Goal: Information Seeking & Learning: Learn about a topic

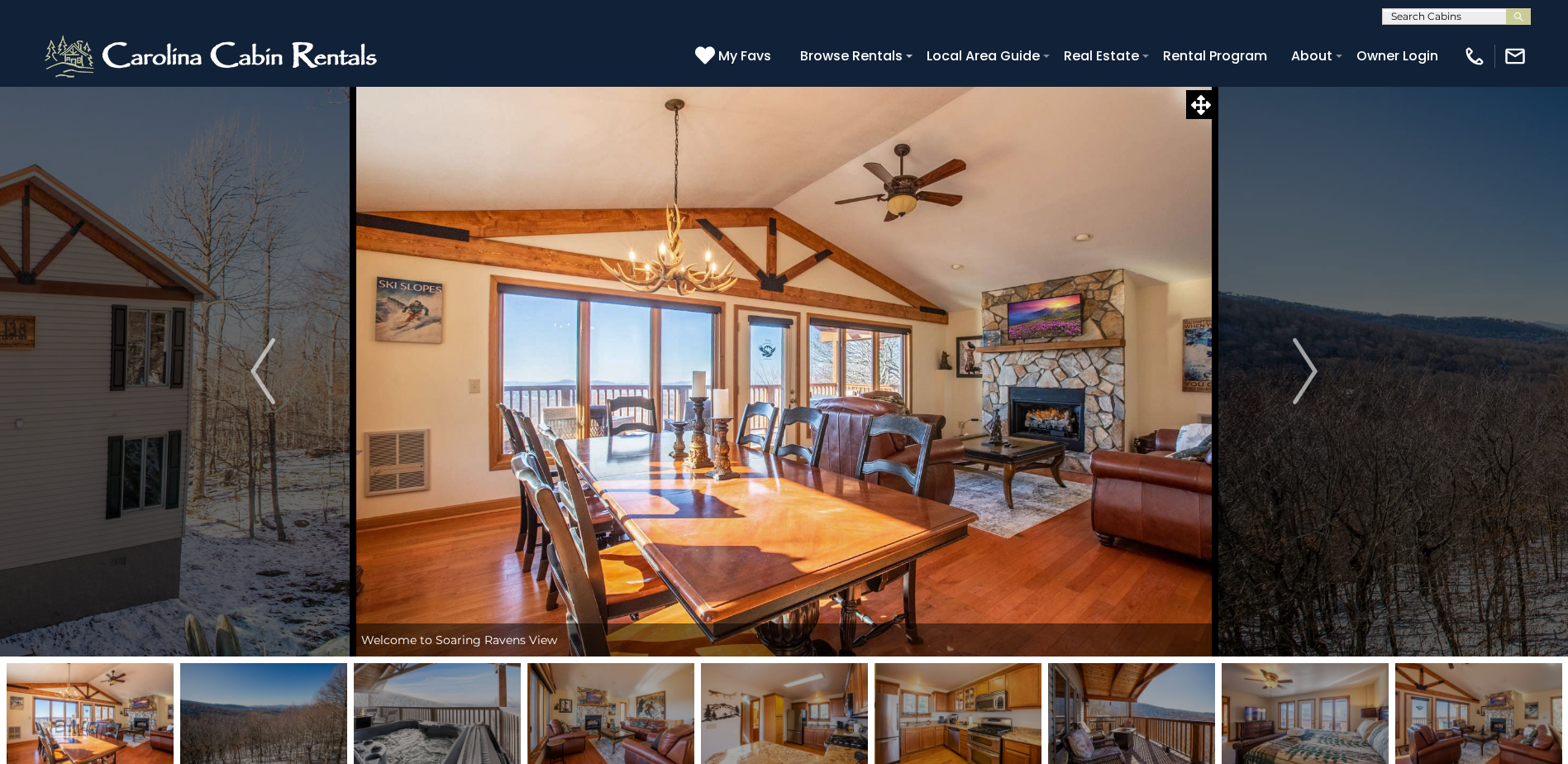
click at [1290, 376] on button "Next" at bounding box center [1306, 370] width 180 height 570
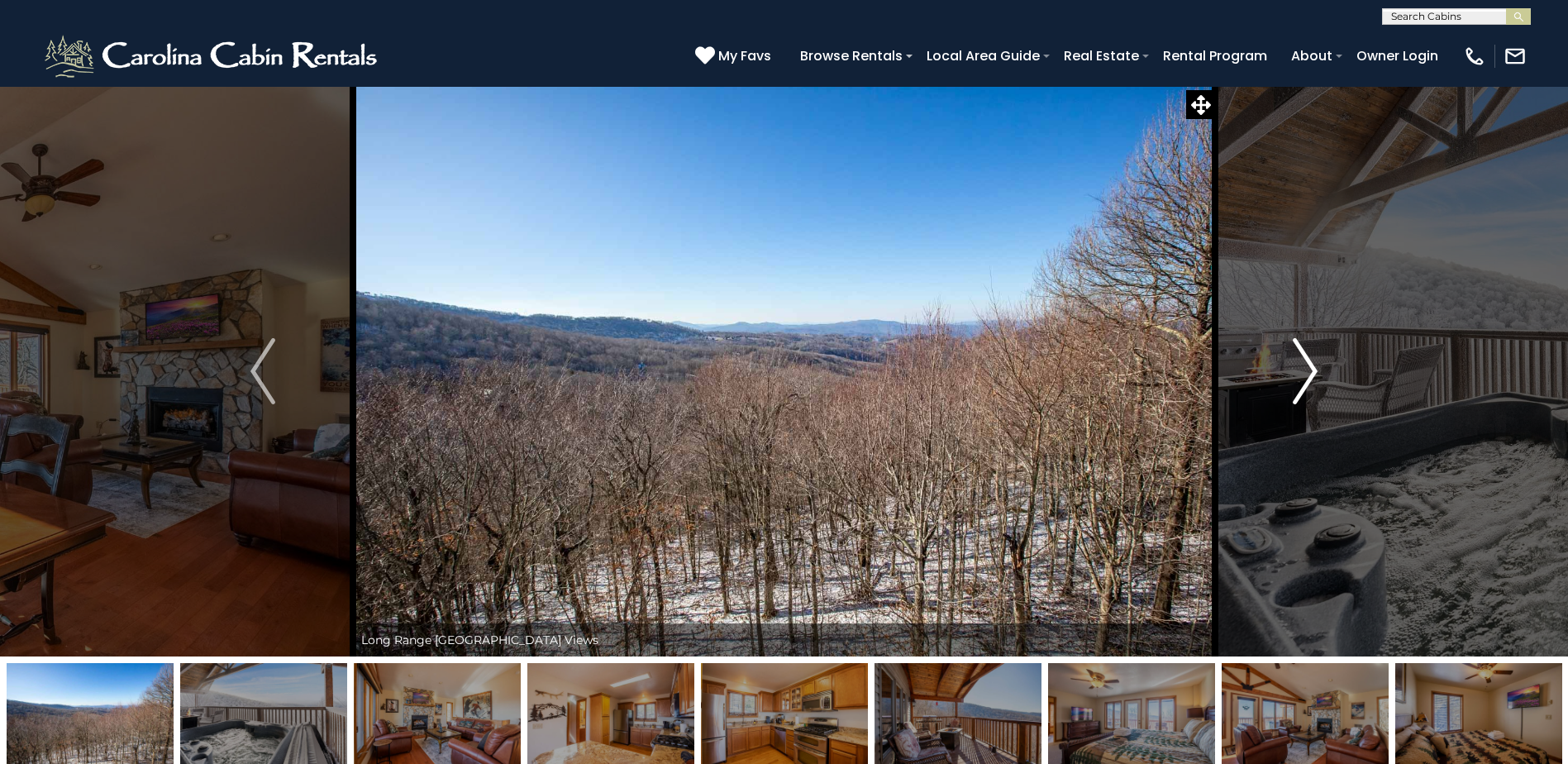
click at [1297, 379] on img "Next" at bounding box center [1306, 371] width 25 height 66
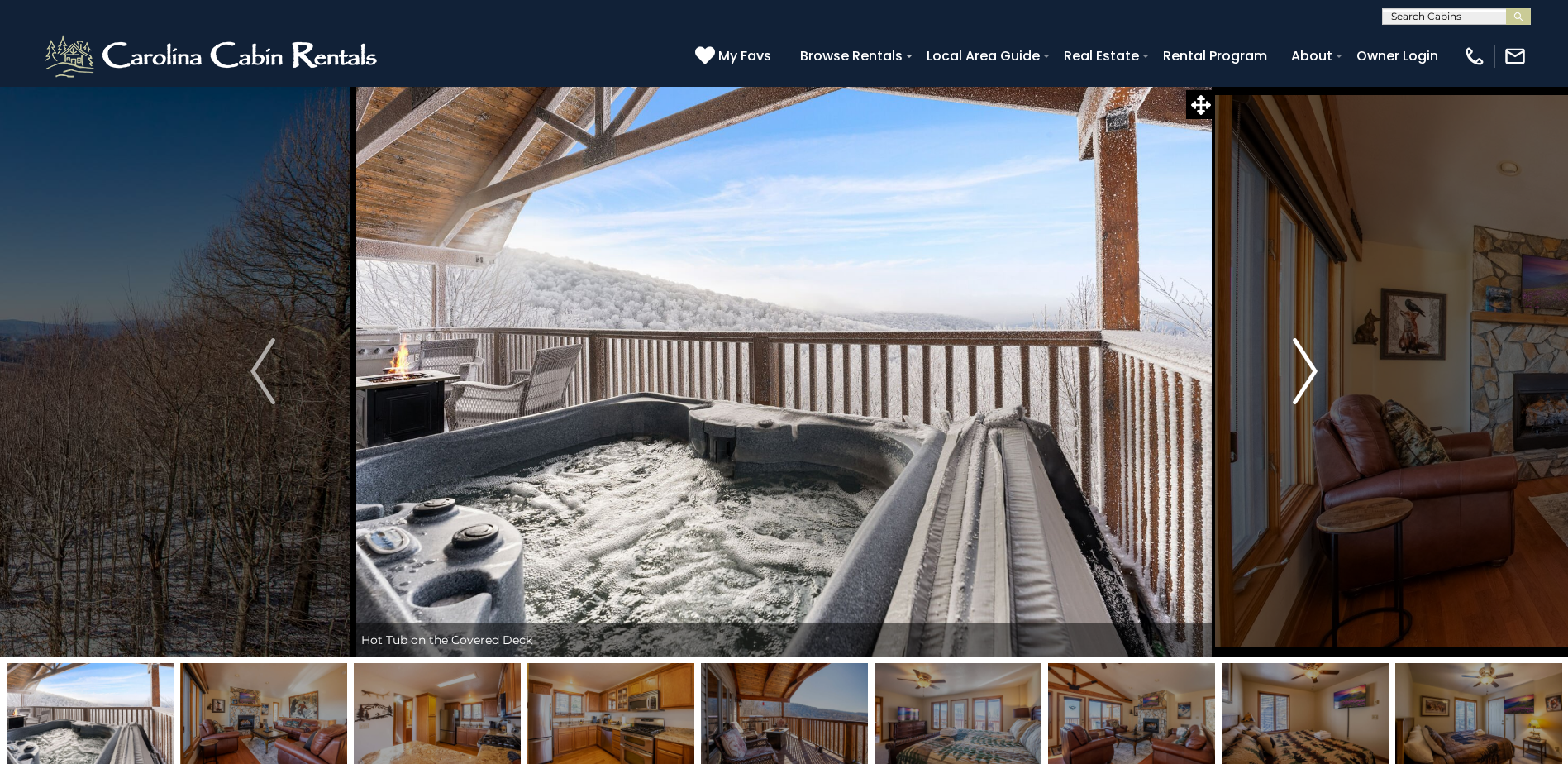
click at [1303, 384] on img "Next" at bounding box center [1306, 371] width 25 height 66
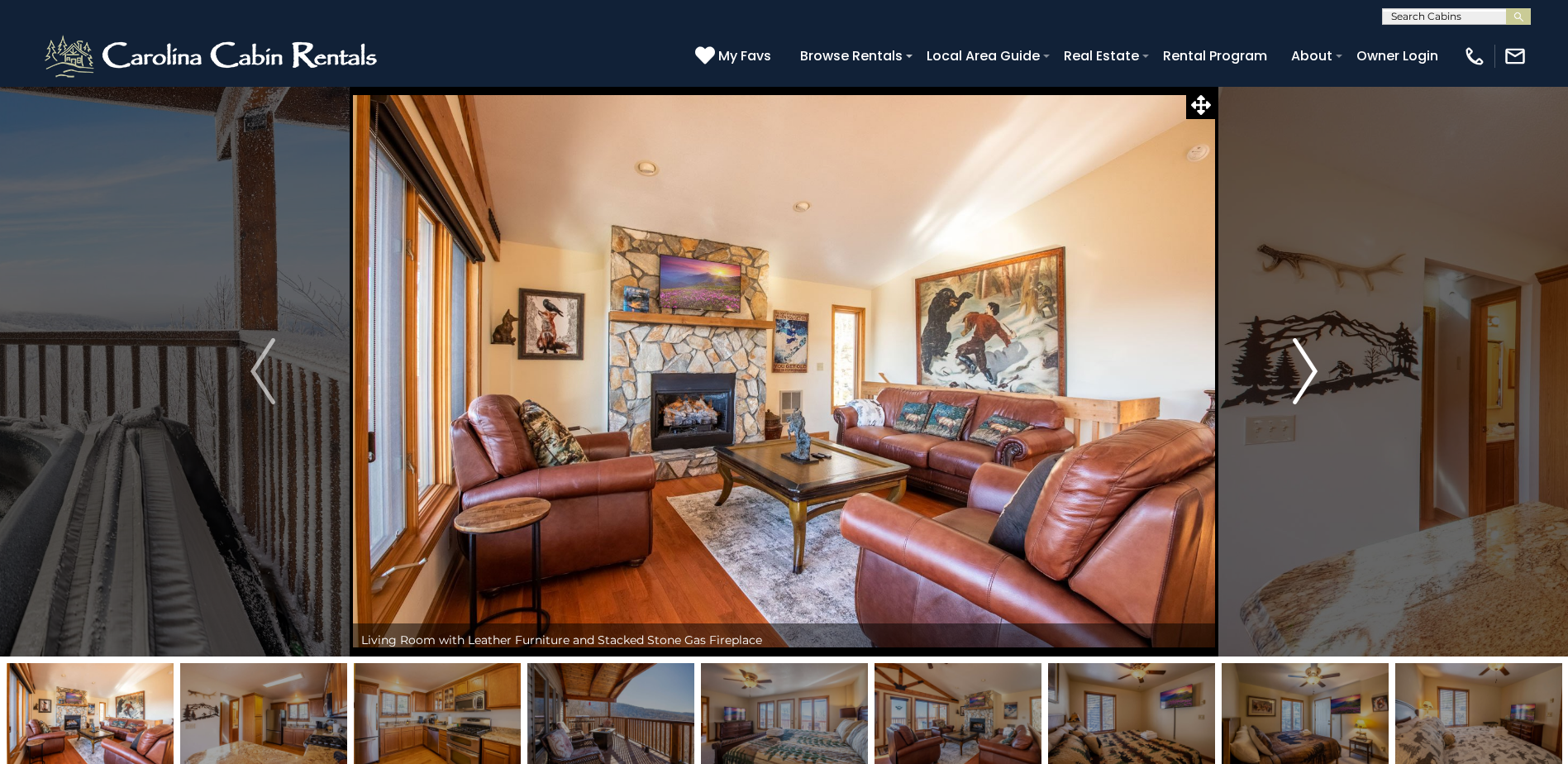
click at [1303, 384] on img "Next" at bounding box center [1306, 371] width 25 height 66
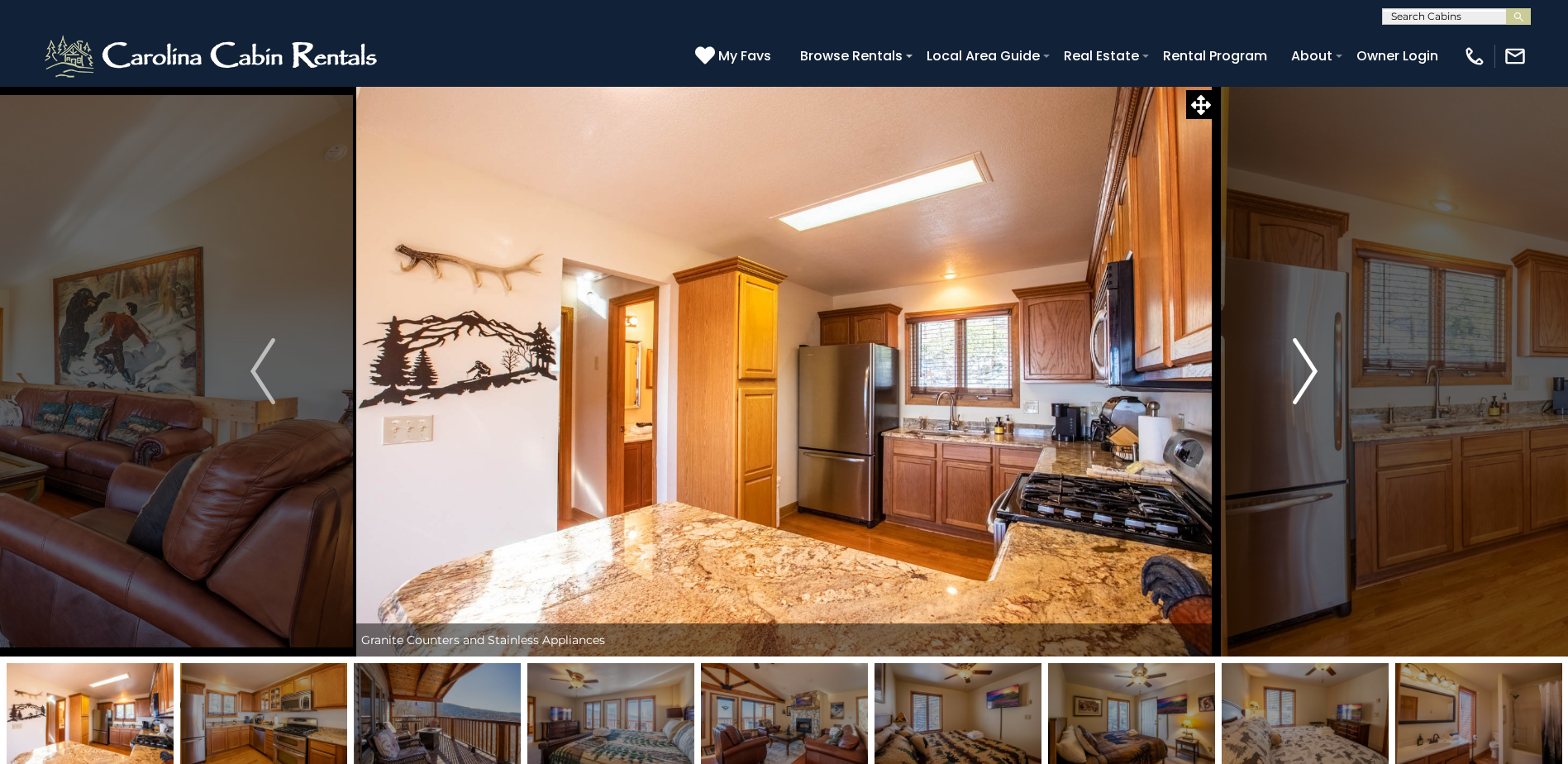
click at [1303, 384] on img "Next" at bounding box center [1306, 371] width 25 height 66
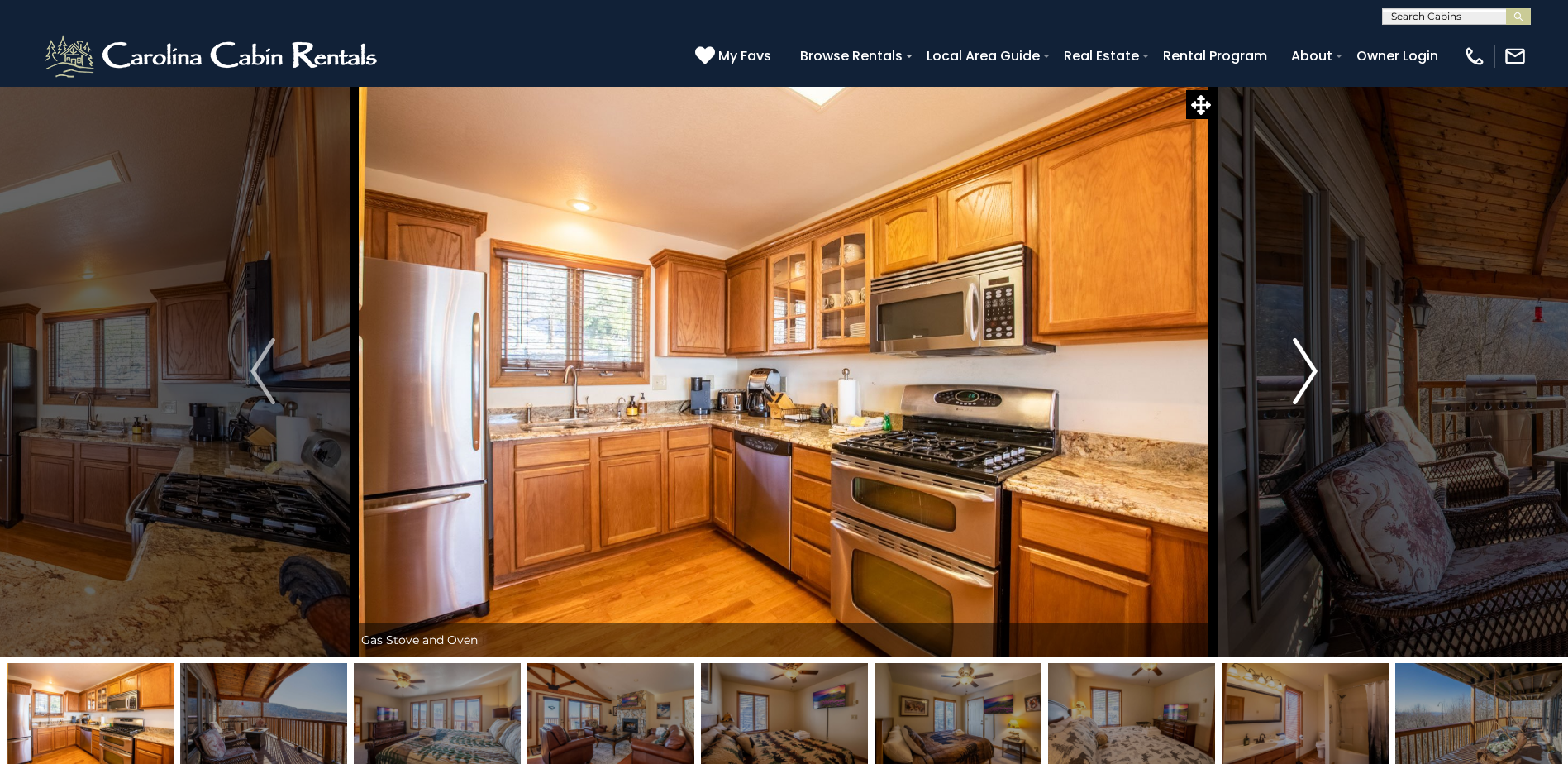
click at [1303, 384] on img "Next" at bounding box center [1306, 371] width 25 height 66
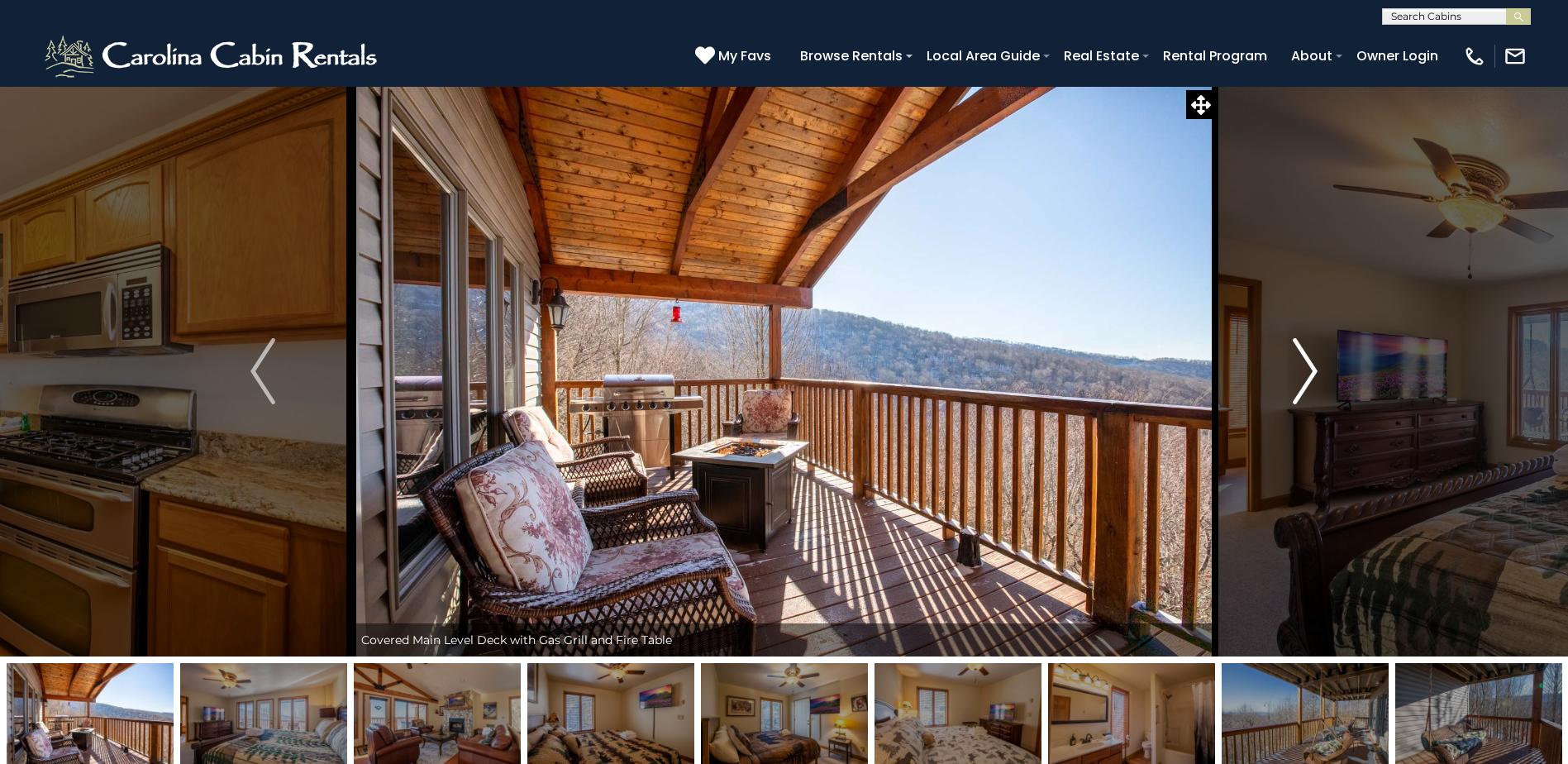
click at [1303, 384] on img "Next" at bounding box center [1306, 371] width 25 height 66
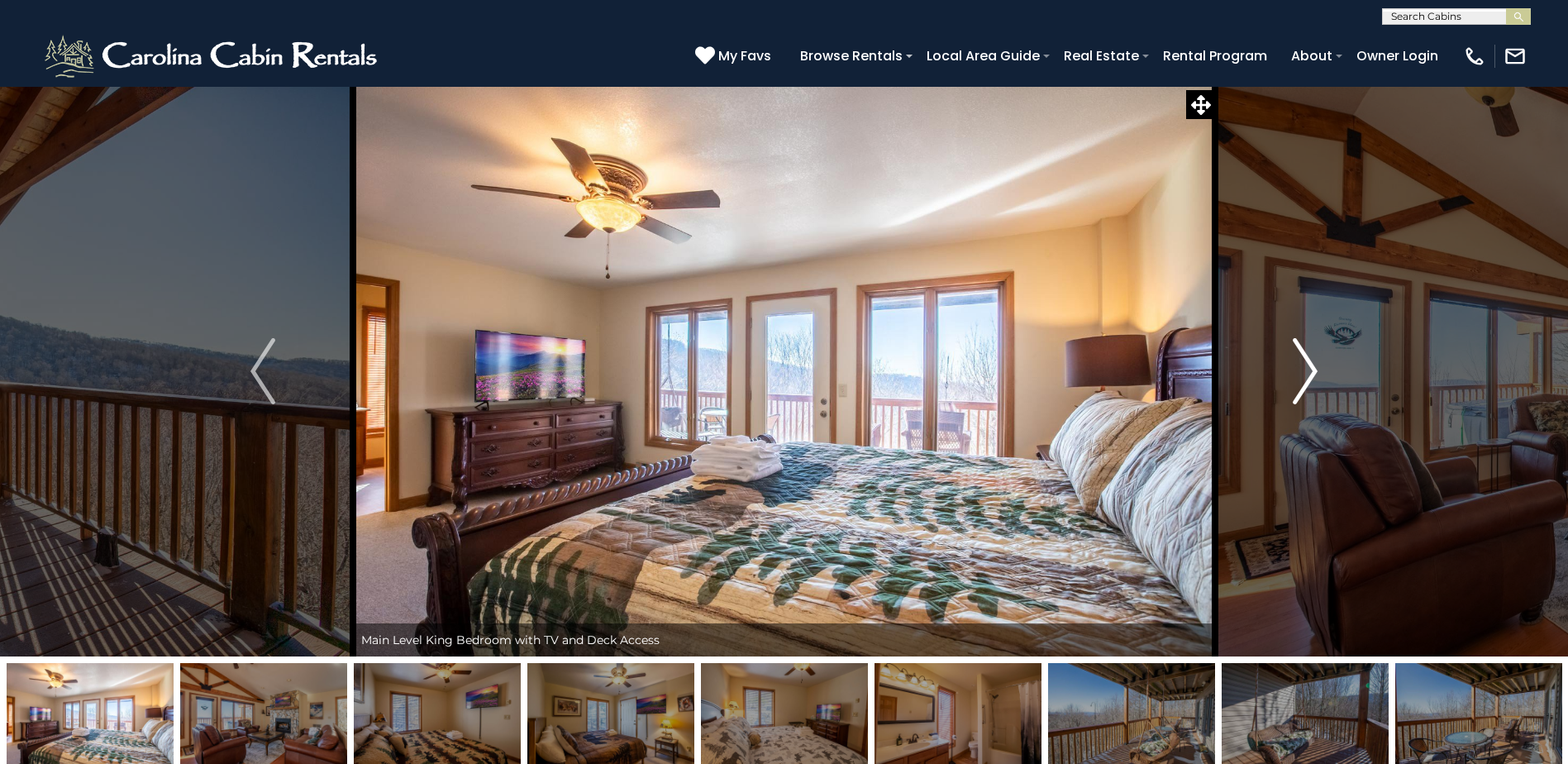
click at [1303, 384] on img "Next" at bounding box center [1306, 371] width 25 height 66
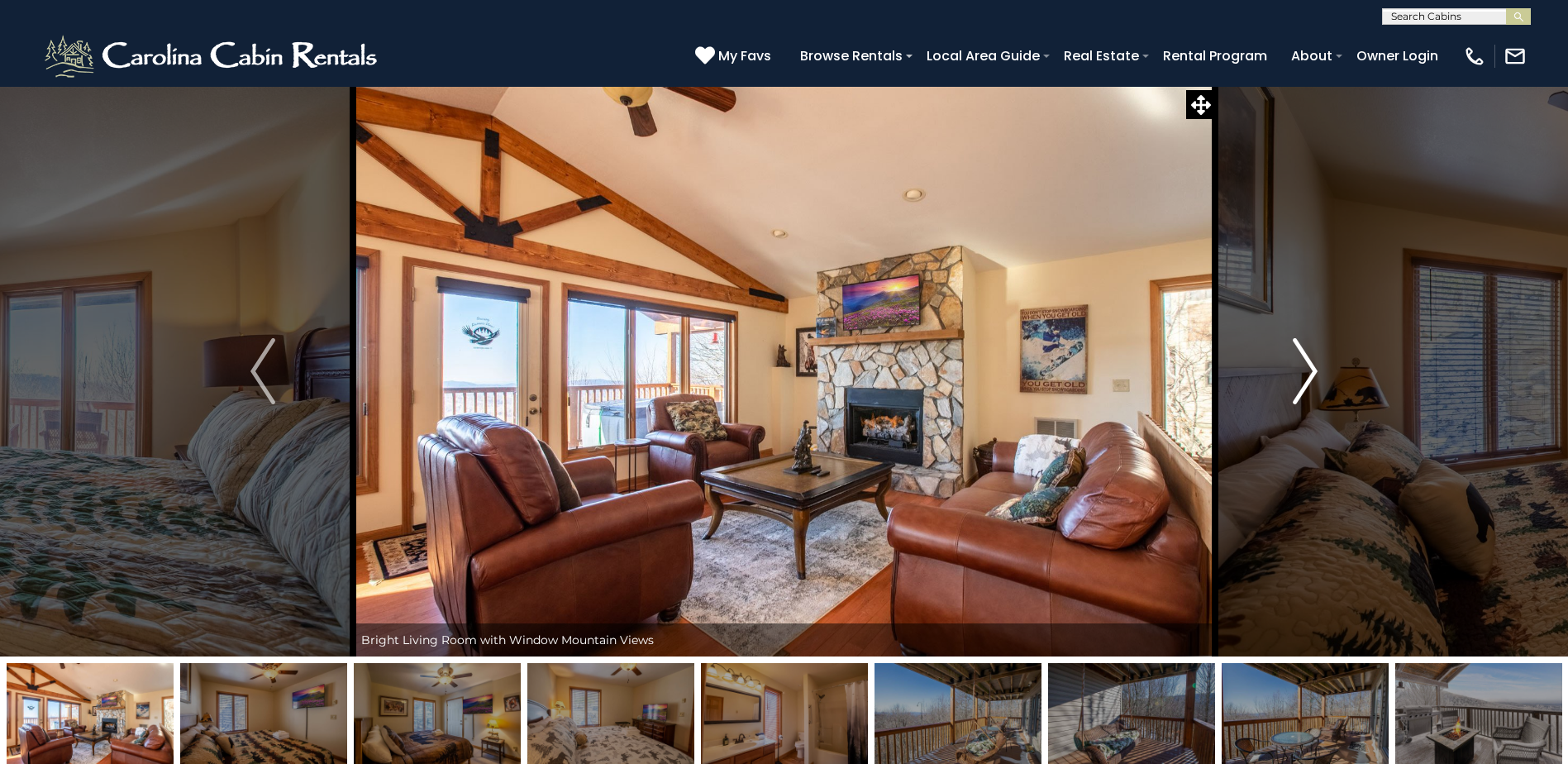
click at [1303, 384] on img "Next" at bounding box center [1306, 371] width 25 height 66
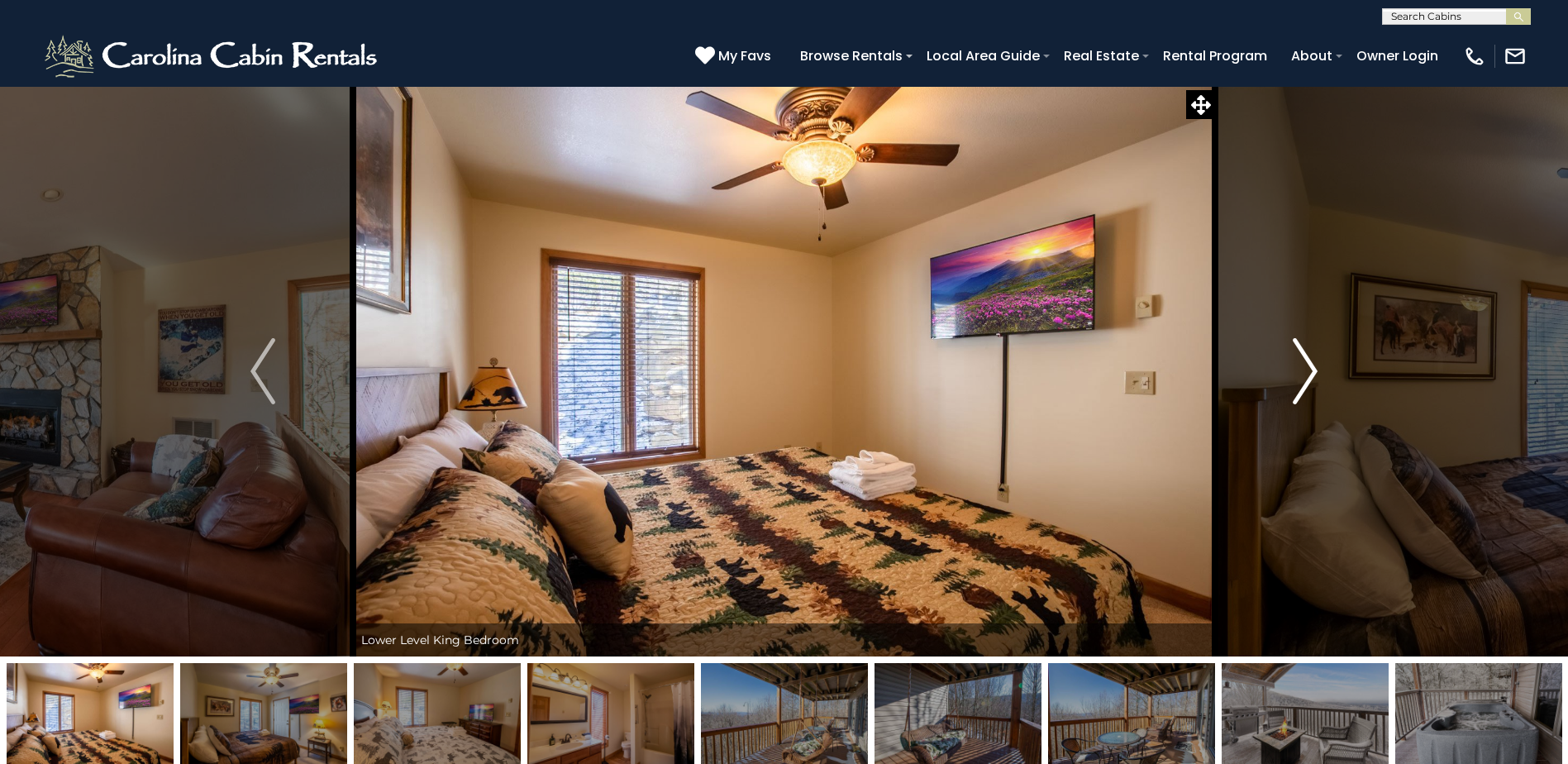
click at [1303, 384] on img "Next" at bounding box center [1306, 371] width 25 height 66
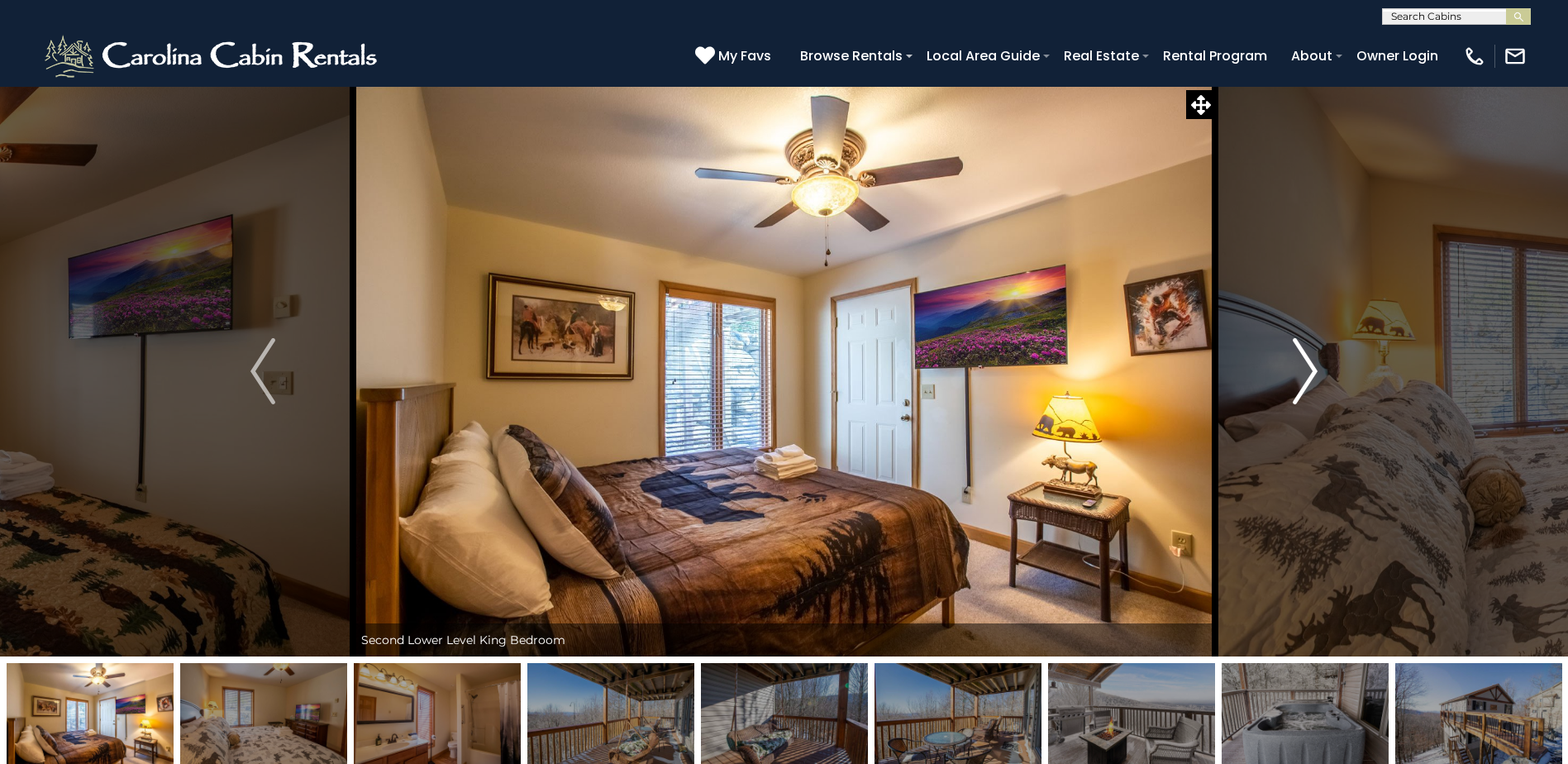
click at [1303, 384] on img "Next" at bounding box center [1306, 371] width 25 height 66
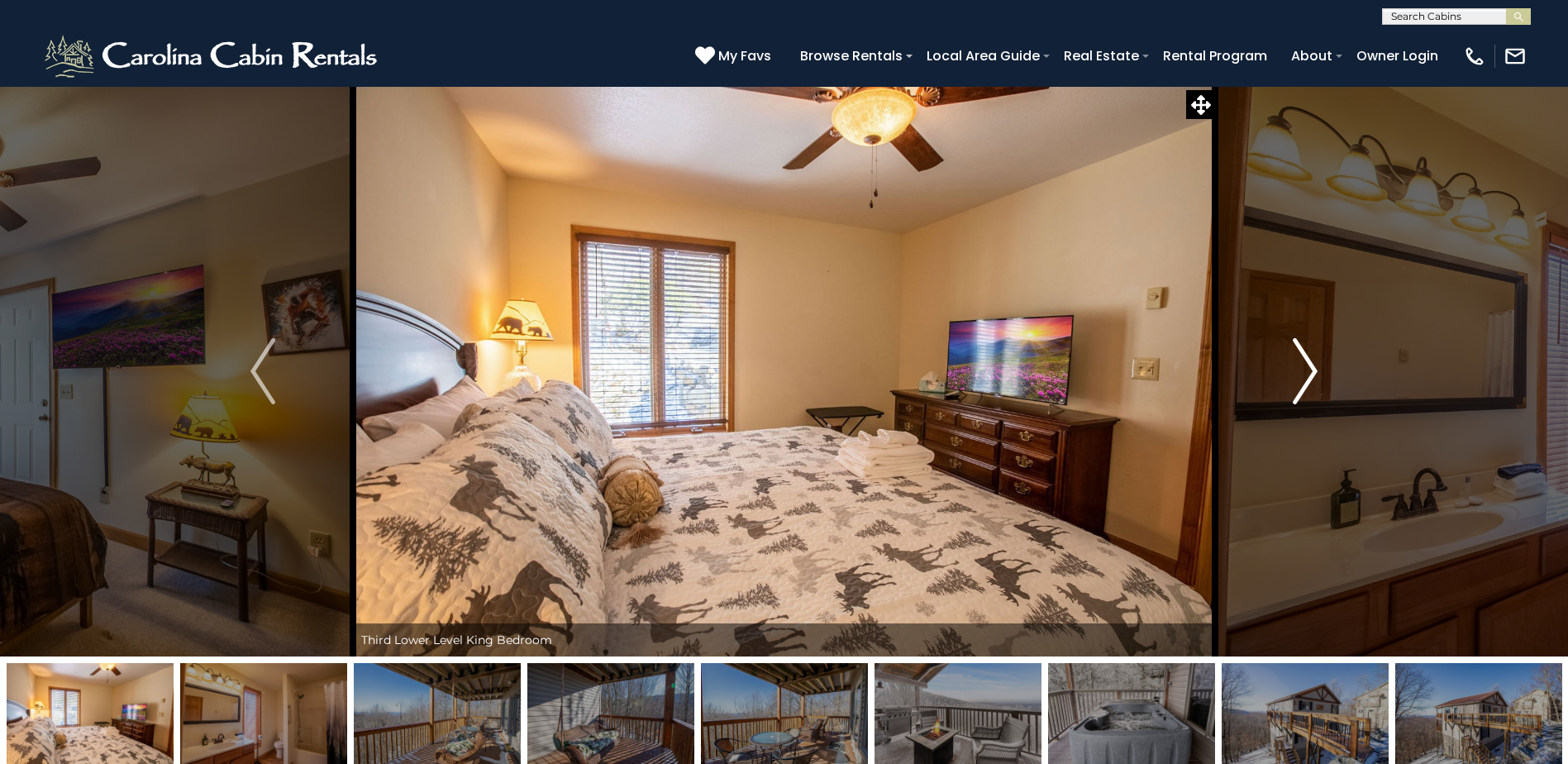
click at [1303, 384] on img "Next" at bounding box center [1306, 371] width 25 height 66
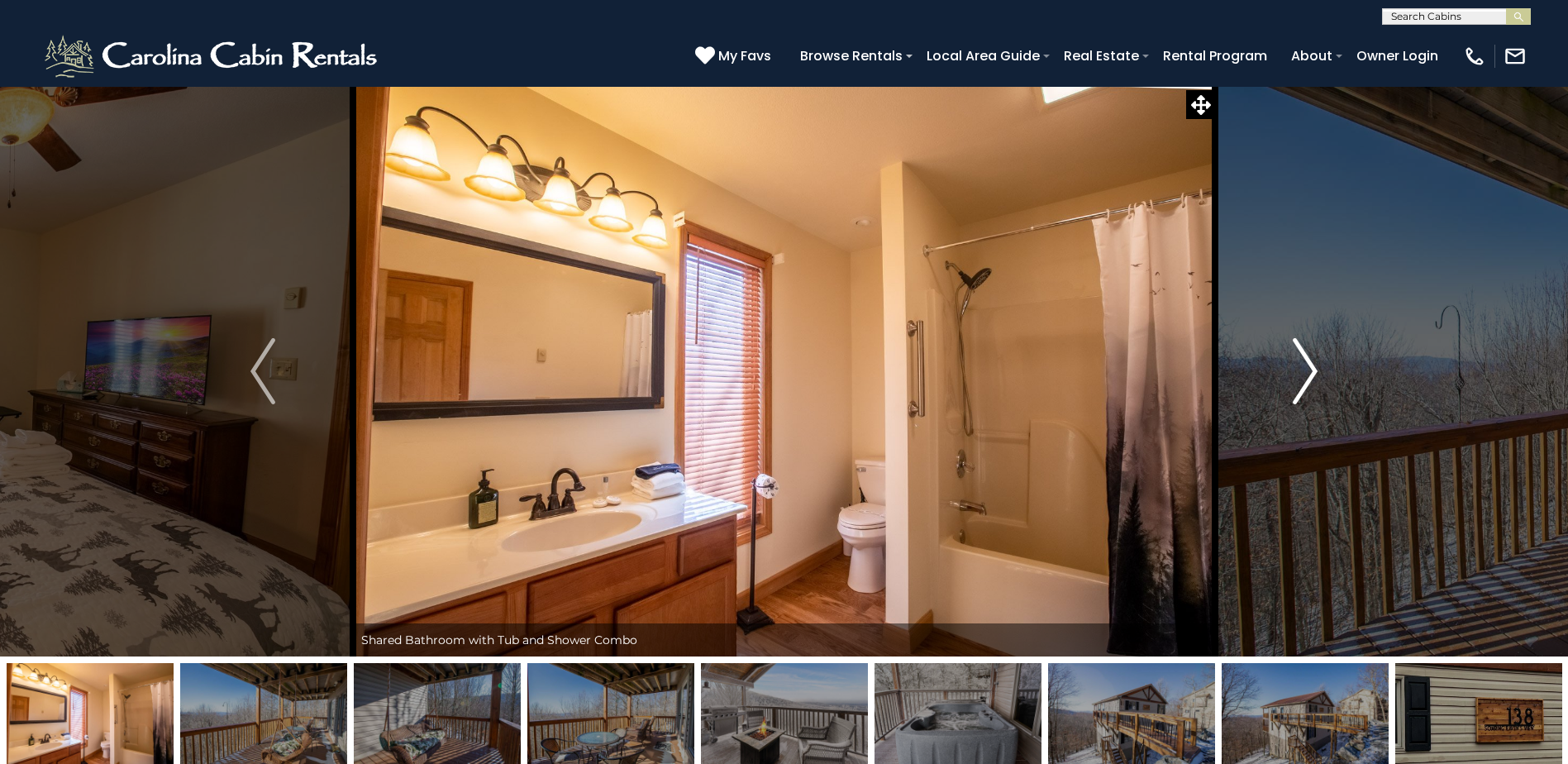
click at [1303, 384] on img "Next" at bounding box center [1306, 371] width 25 height 66
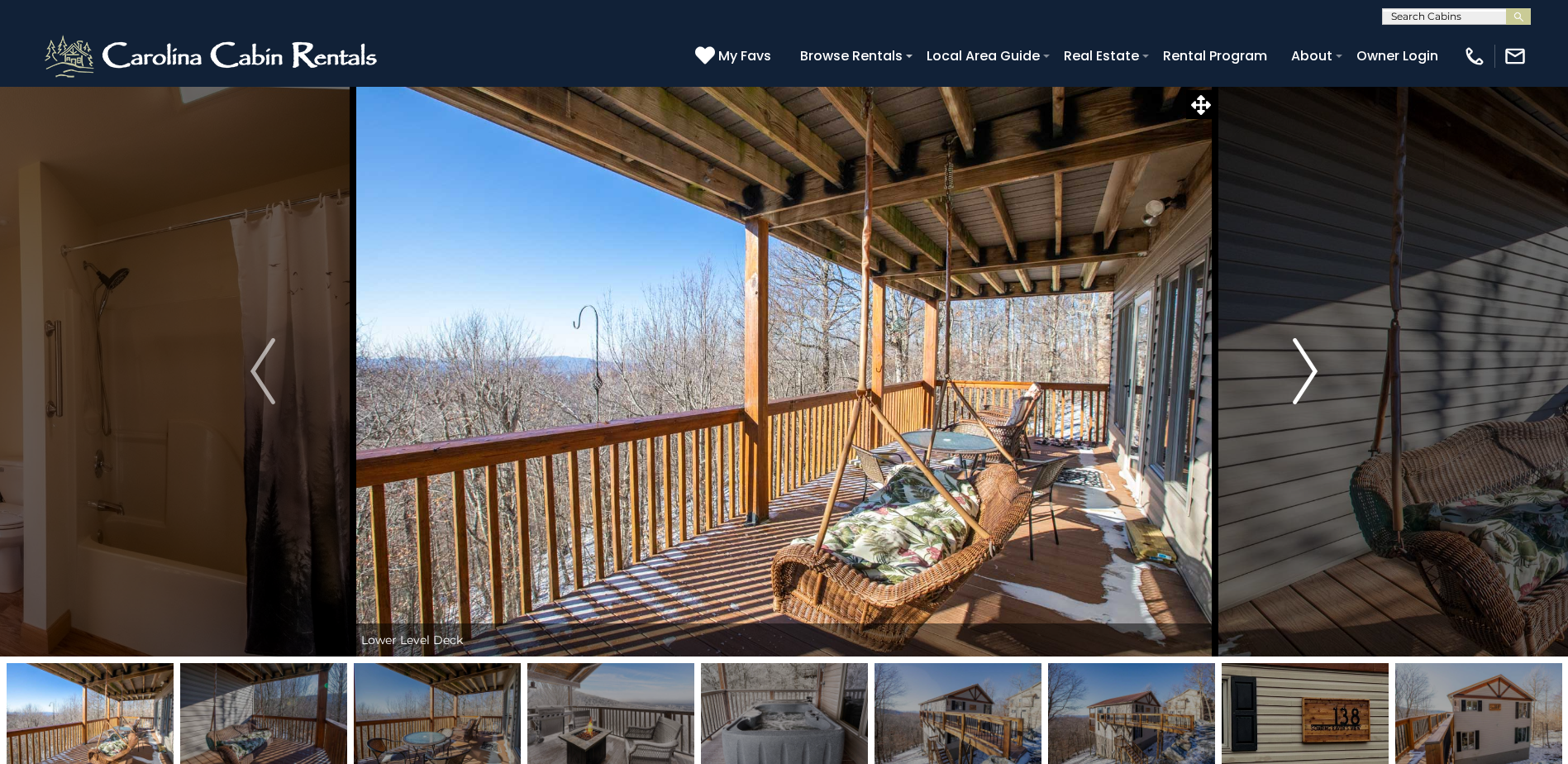
click at [1303, 384] on img "Next" at bounding box center [1306, 371] width 25 height 66
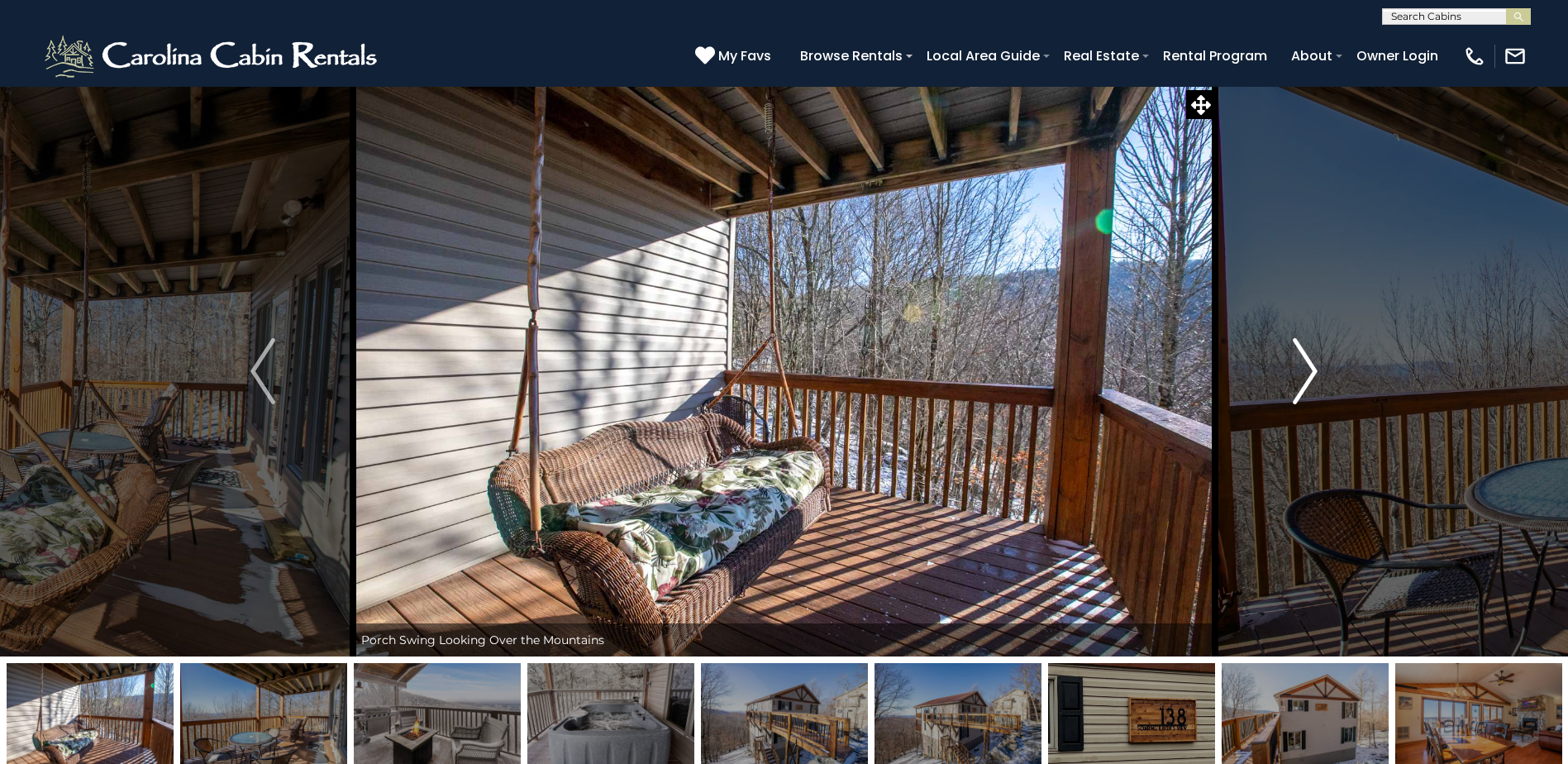
click at [1303, 384] on img "Next" at bounding box center [1306, 371] width 25 height 66
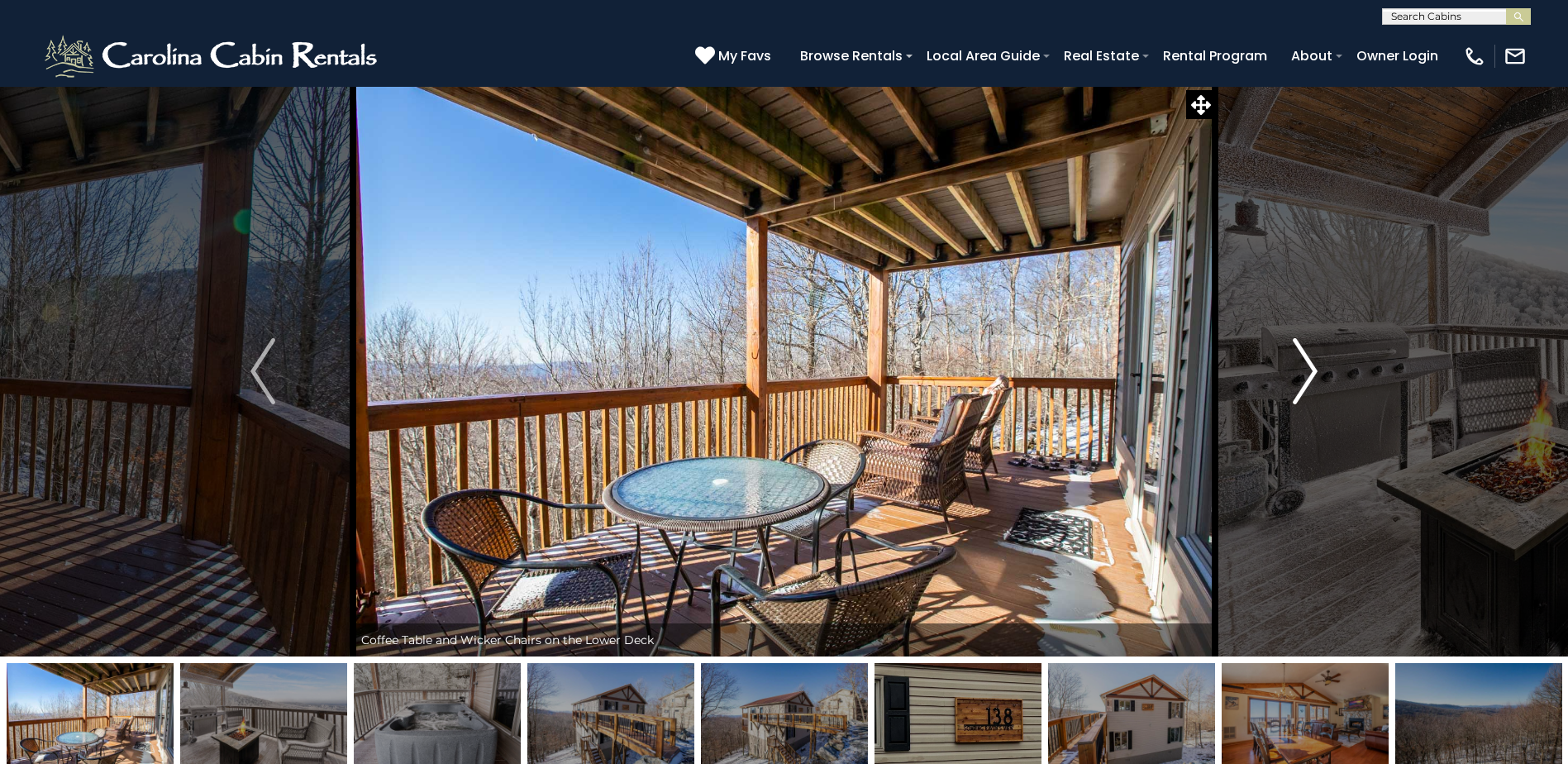
click at [1303, 384] on img "Next" at bounding box center [1306, 371] width 25 height 66
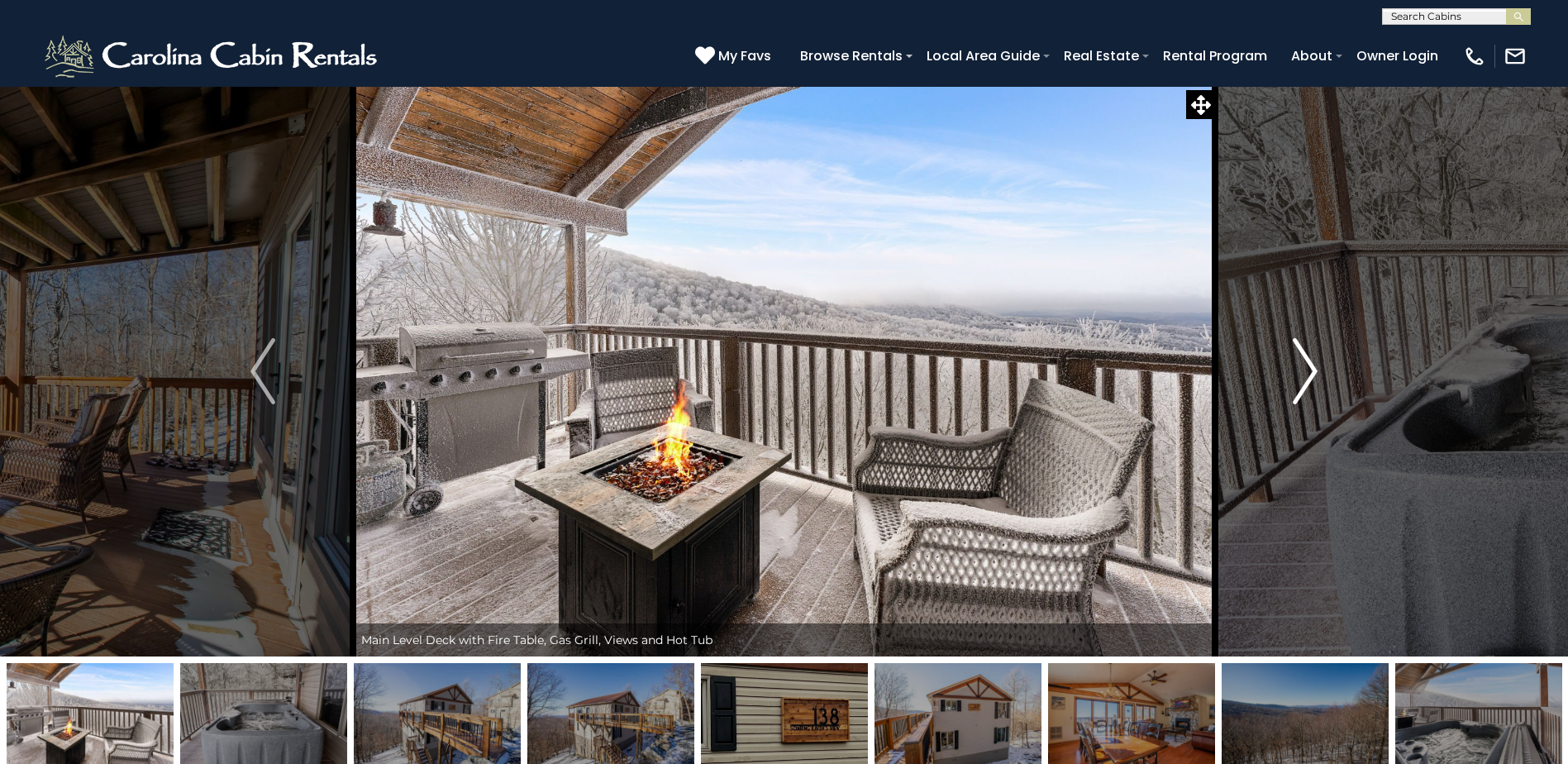
click at [1303, 384] on img "Next" at bounding box center [1306, 371] width 25 height 66
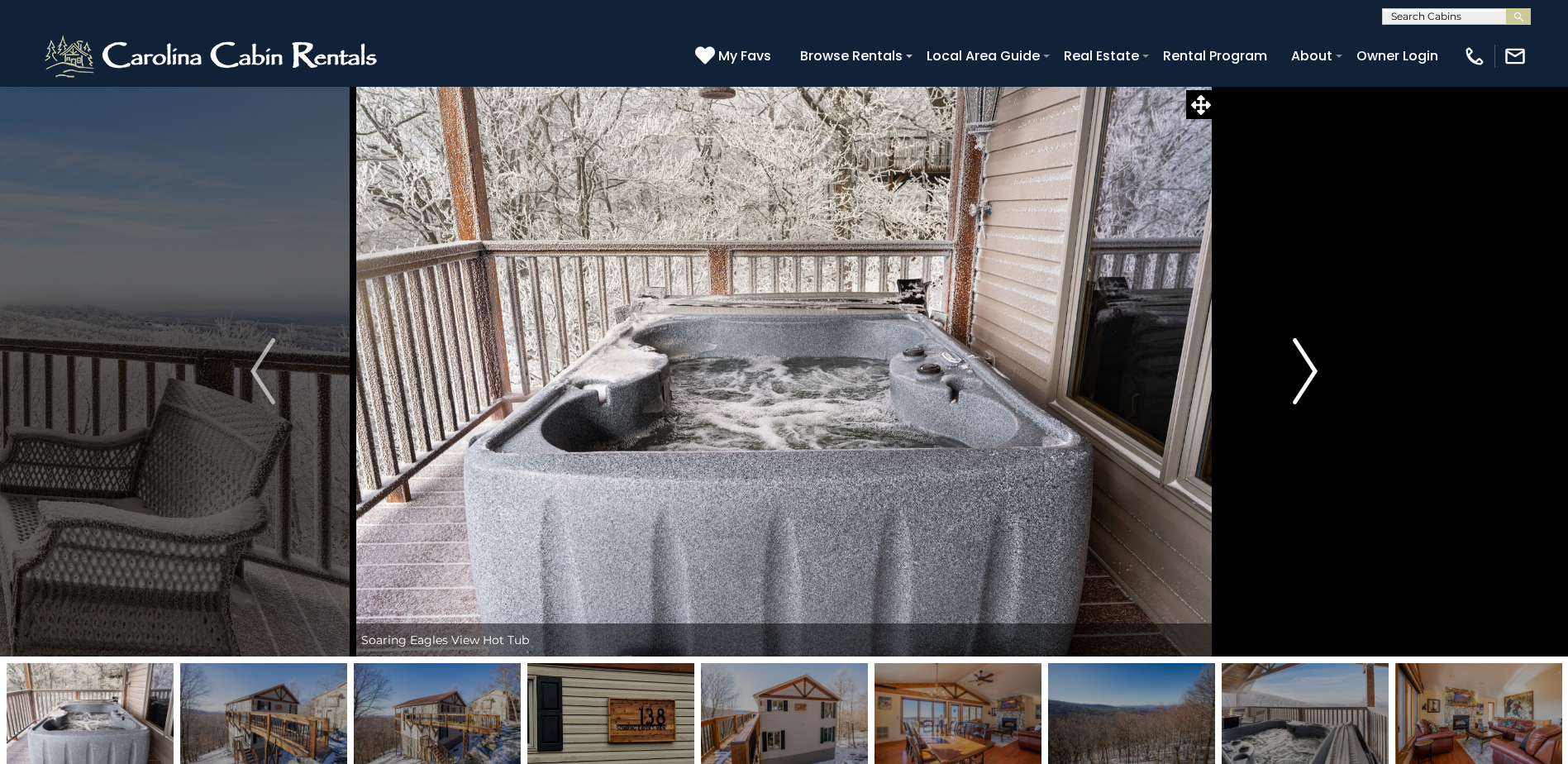
click at [1303, 384] on img "Next" at bounding box center [1306, 371] width 25 height 66
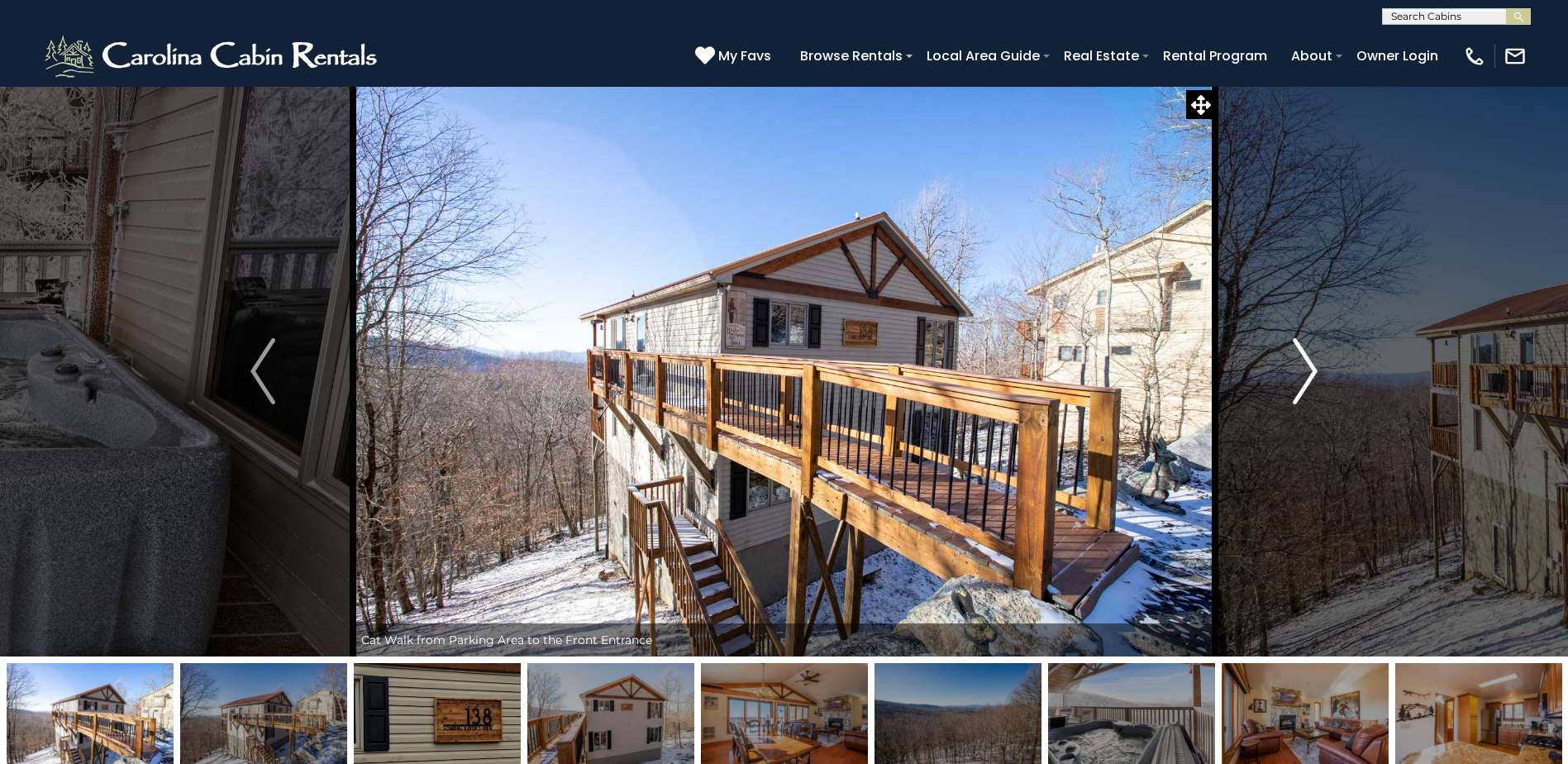
click at [1310, 386] on img "Next" at bounding box center [1306, 371] width 25 height 66
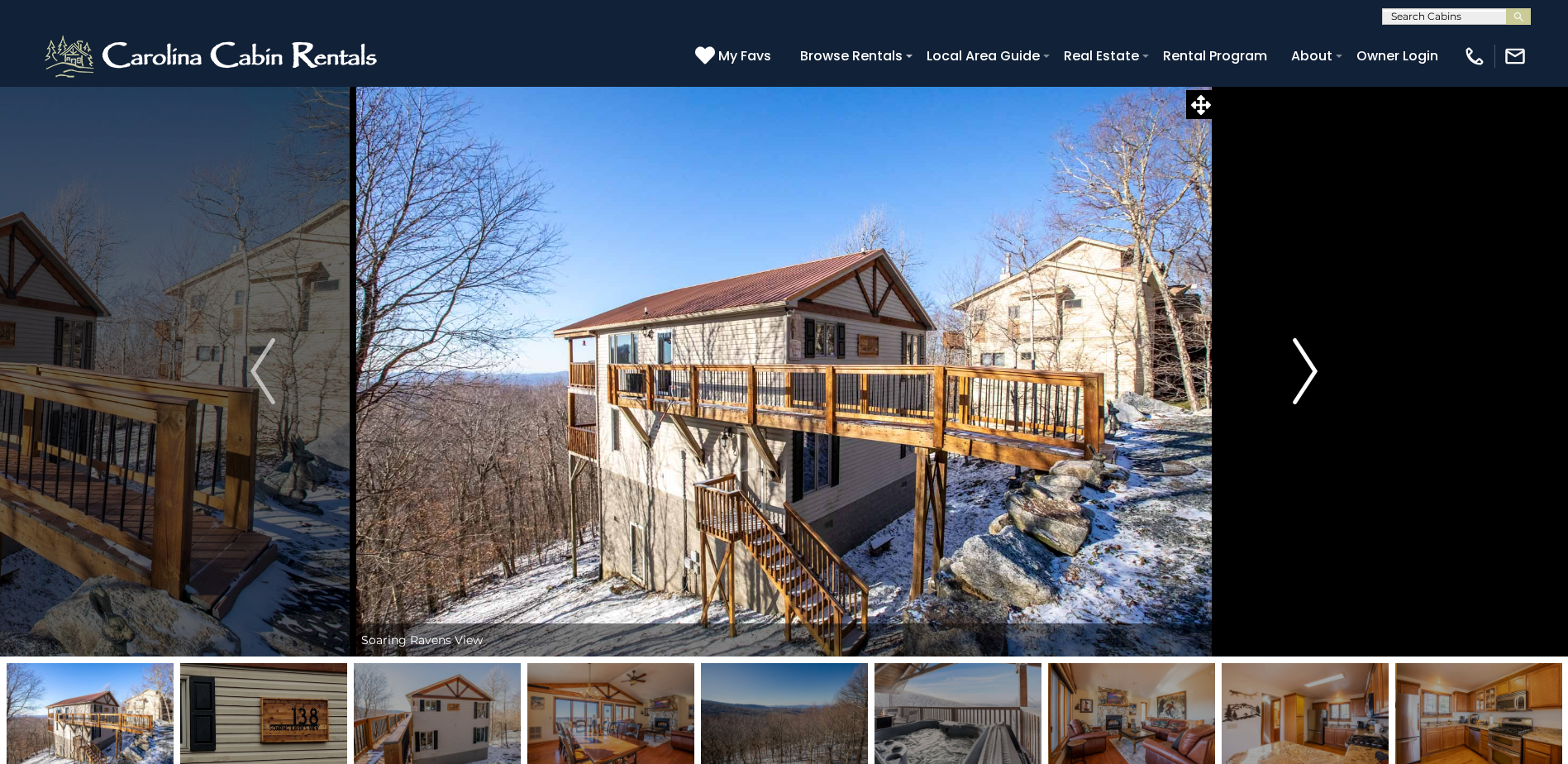
click at [1307, 378] on img "Next" at bounding box center [1306, 371] width 25 height 66
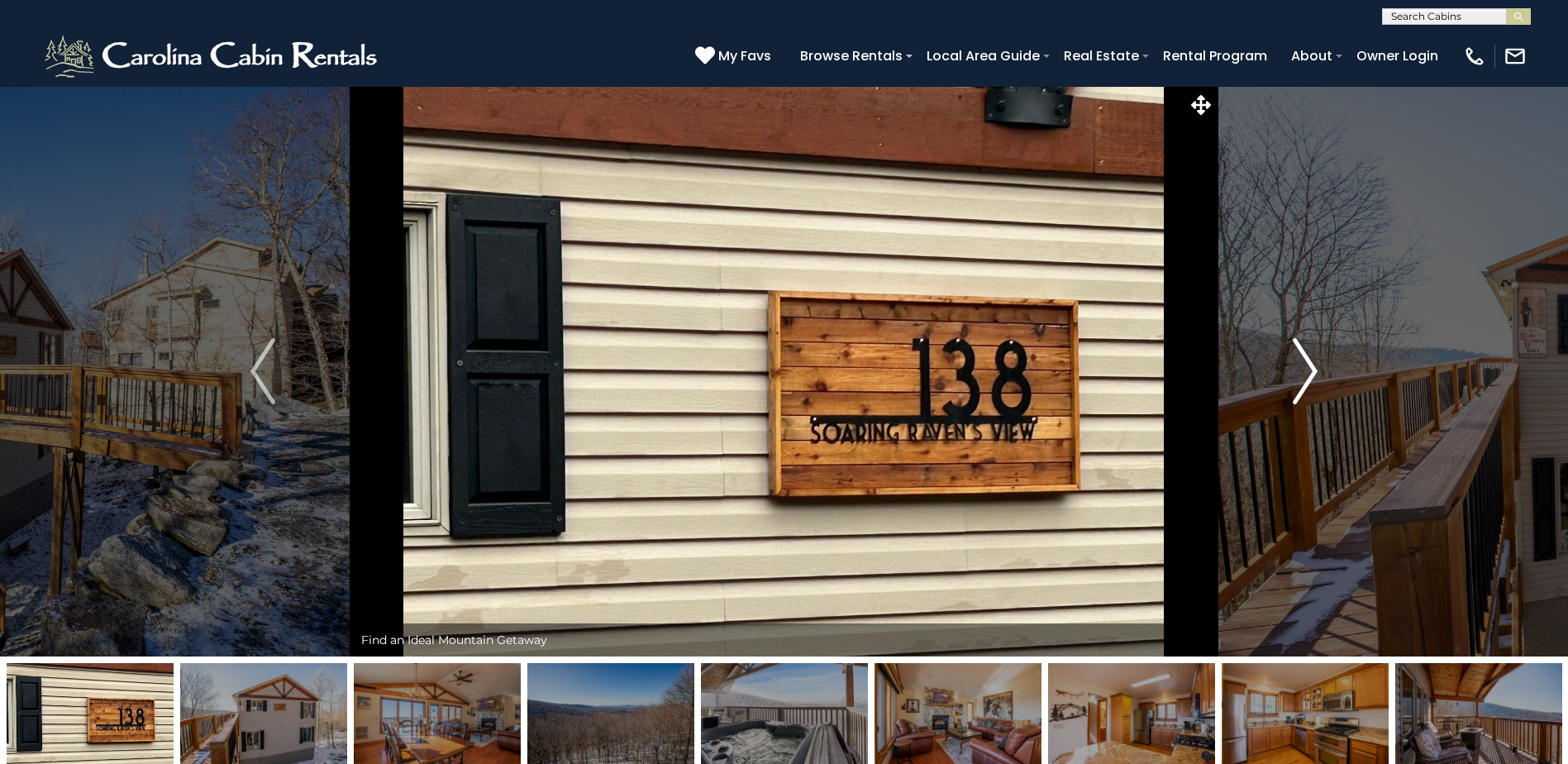
click at [1307, 378] on img "Next" at bounding box center [1306, 371] width 25 height 66
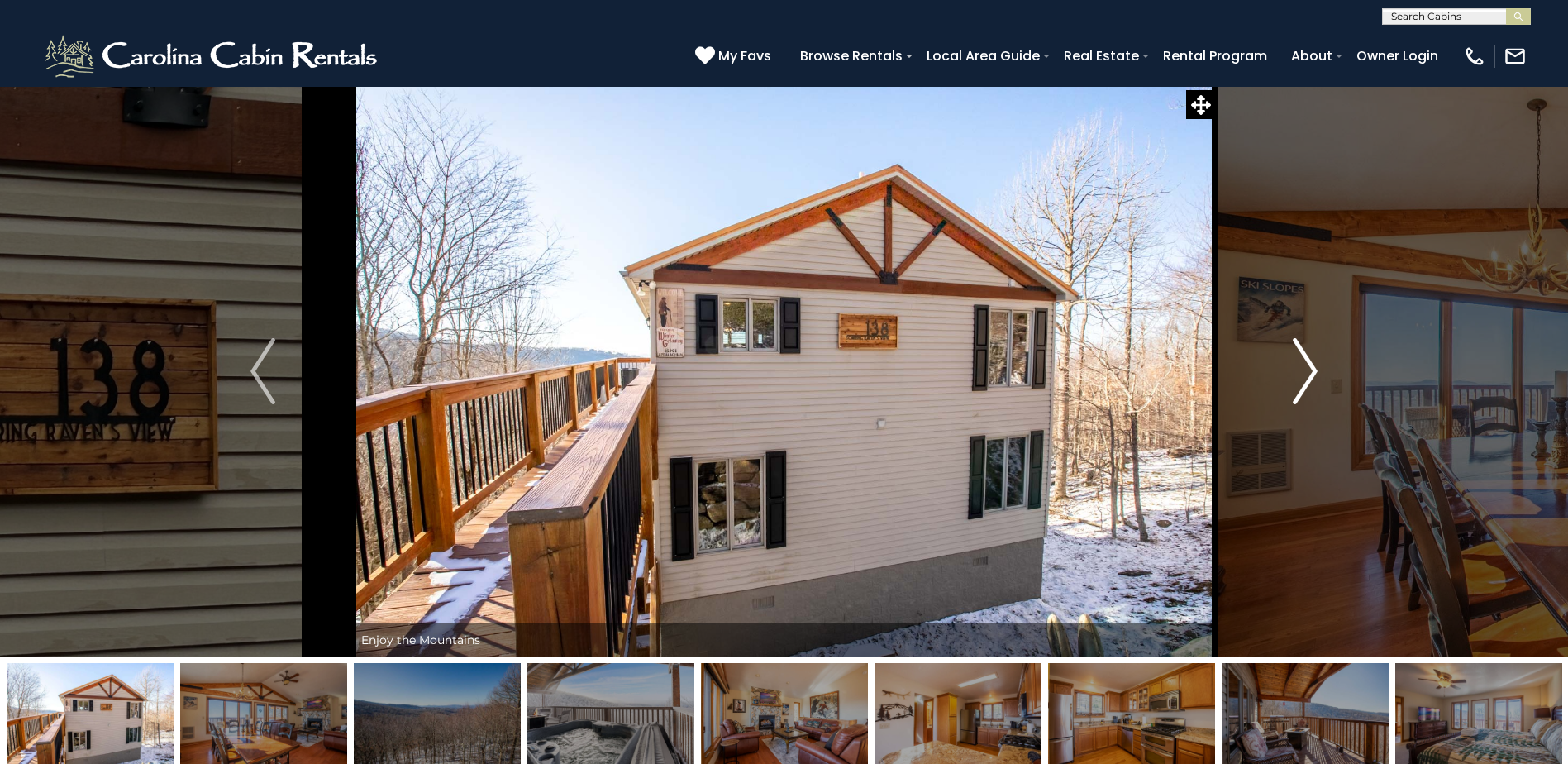
click at [1305, 379] on img "Next" at bounding box center [1306, 371] width 25 height 66
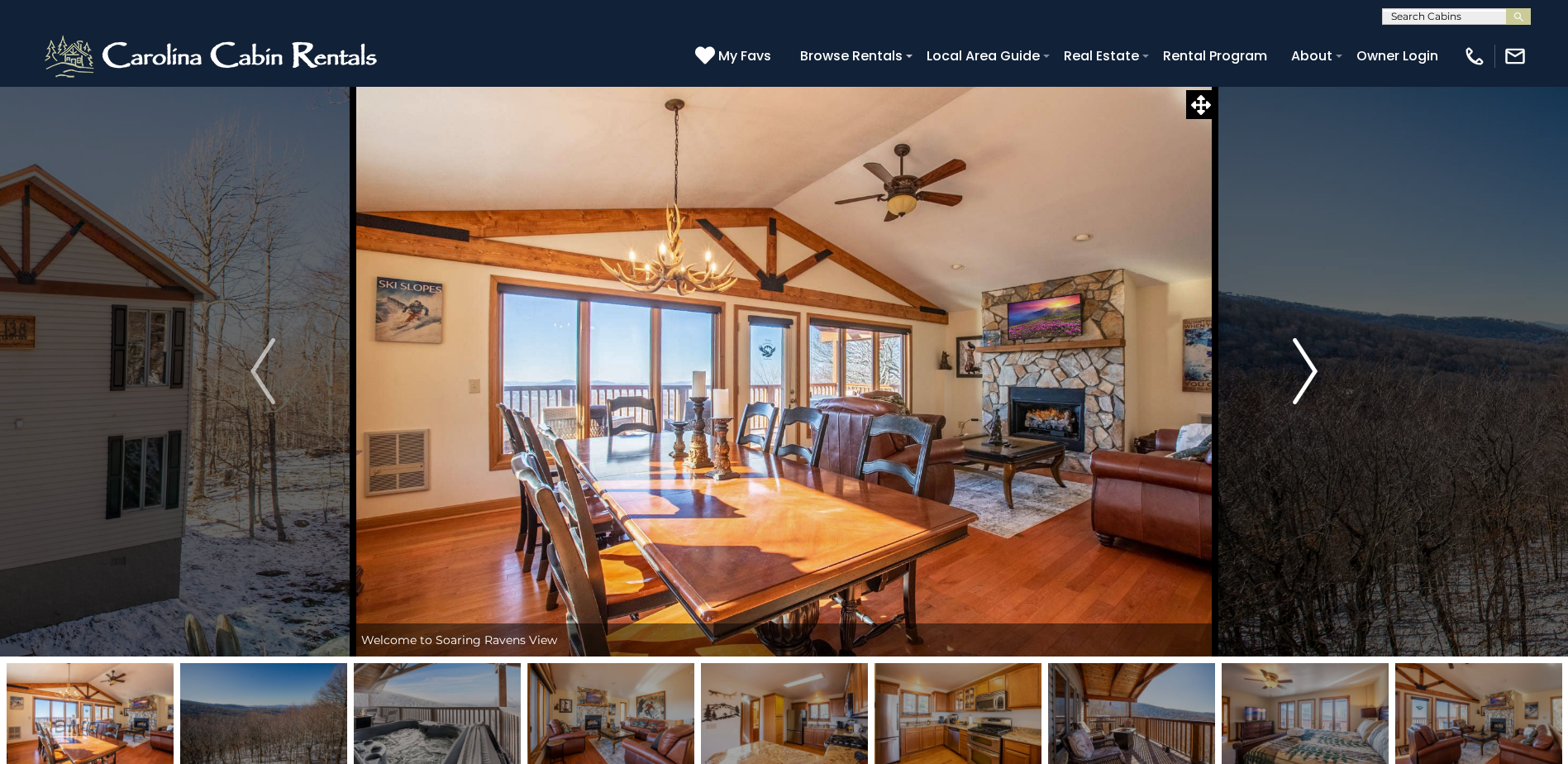
click at [1305, 379] on img "Next" at bounding box center [1306, 371] width 25 height 66
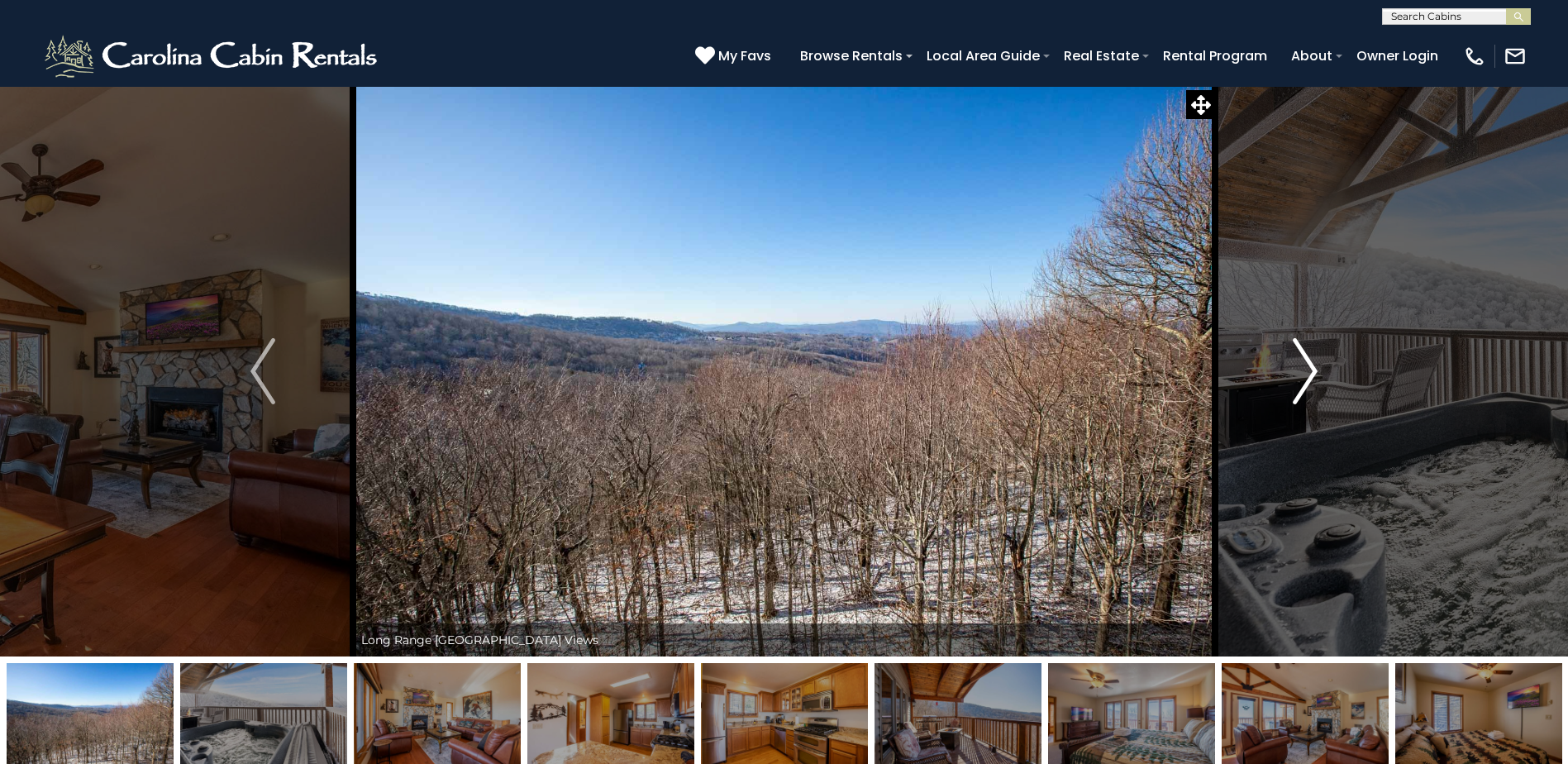
click at [1305, 379] on img "Next" at bounding box center [1306, 371] width 25 height 66
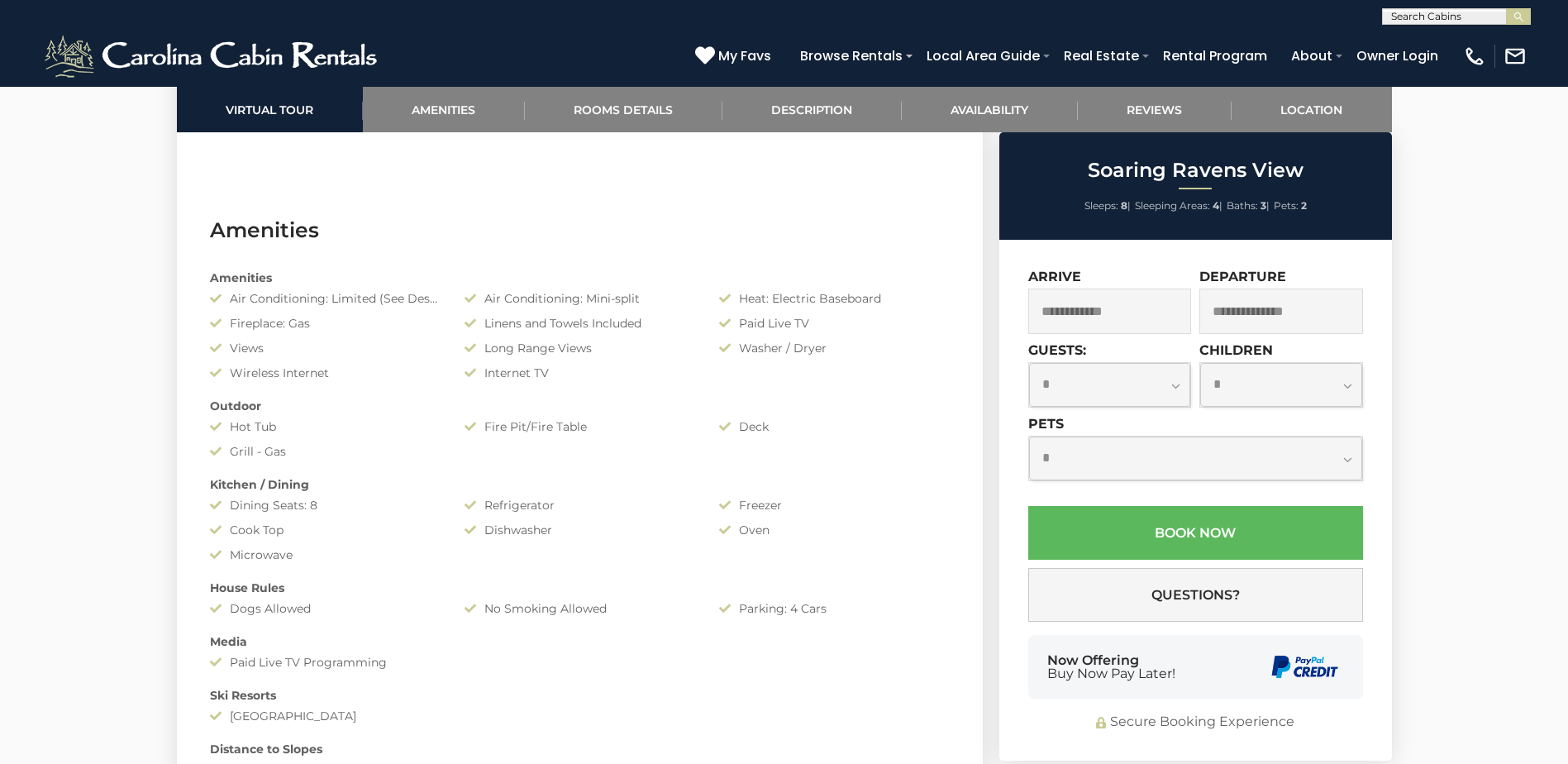
scroll to position [1489, 0]
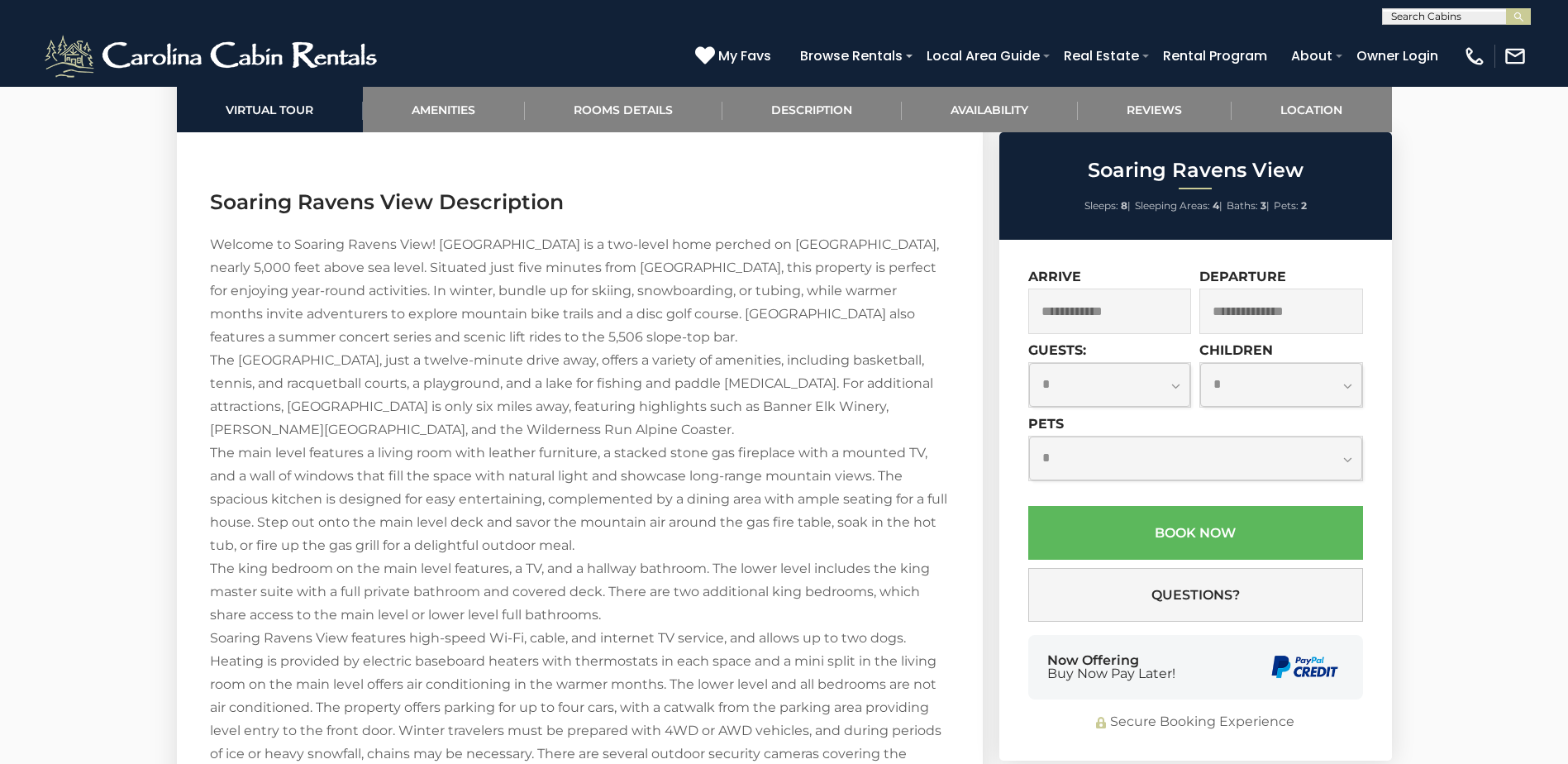
scroll to position [2315, 0]
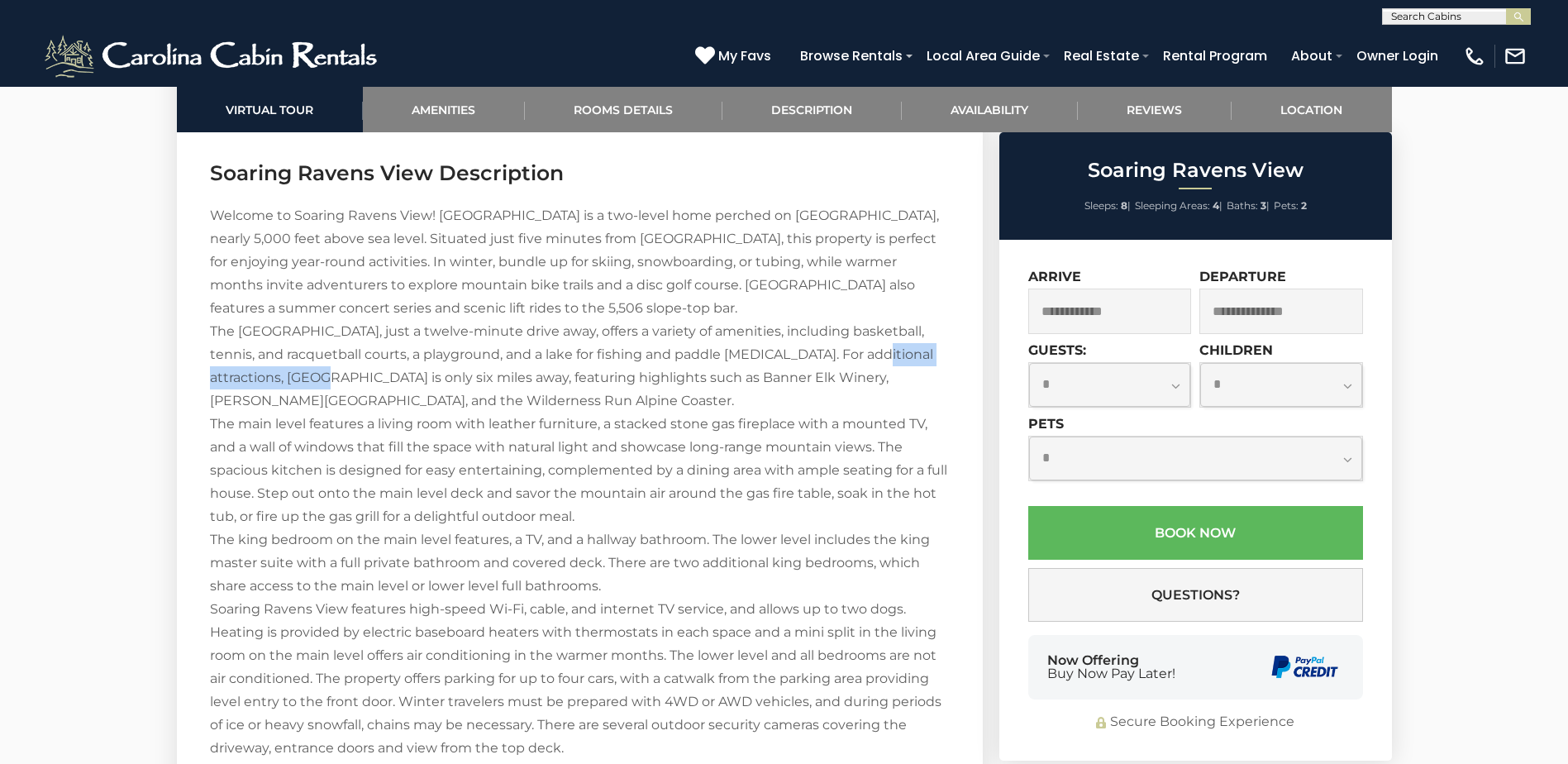
drag, startPoint x: 222, startPoint y: 378, endPoint x: 395, endPoint y: 385, distance: 173.1
click at [395, 385] on div "Welcome to Soaring Ravens View! [GEOGRAPHIC_DATA] is a two-level home perched o…" at bounding box center [579, 586] width 740 height 764
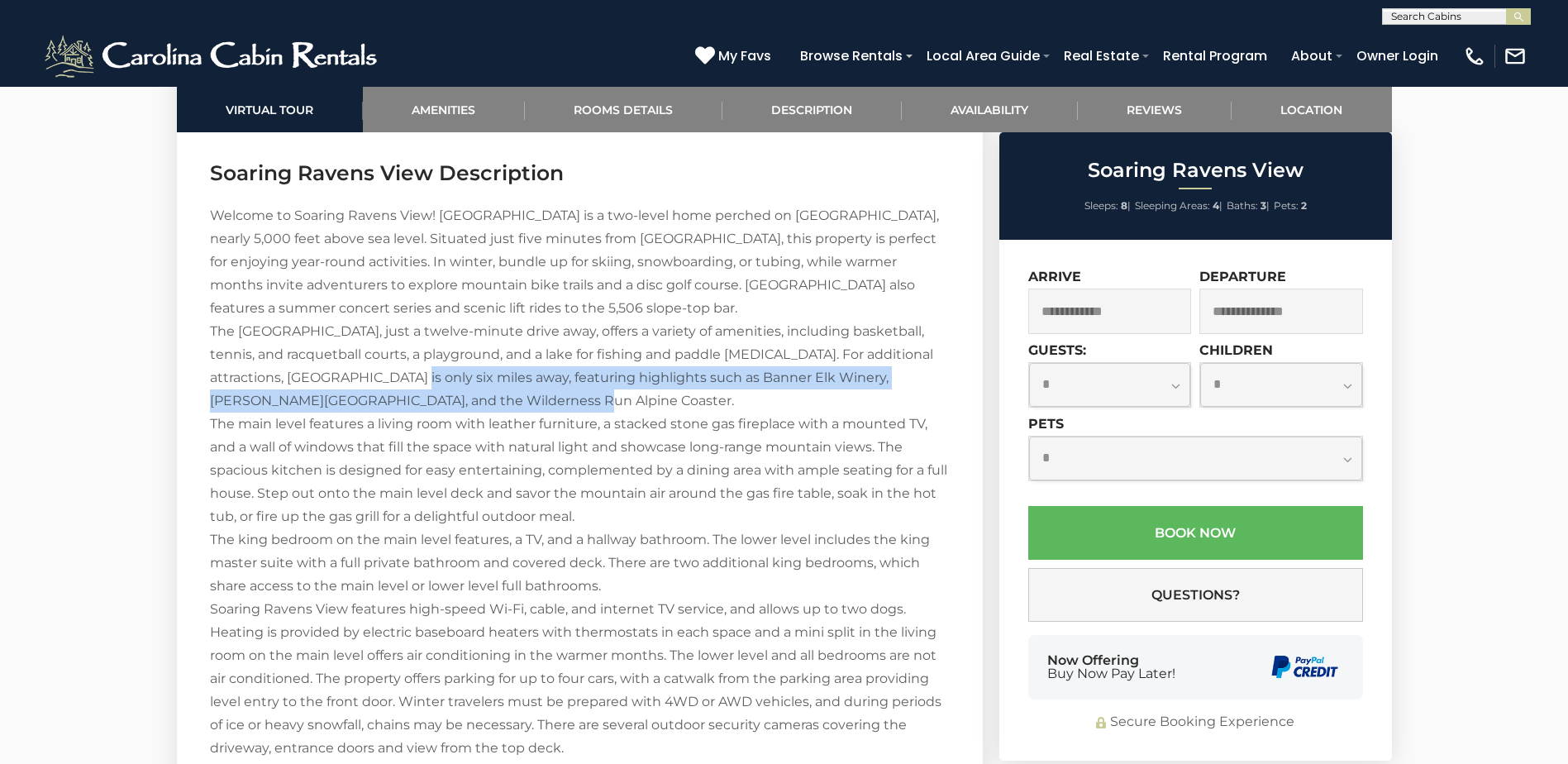
drag, startPoint x: 395, startPoint y: 385, endPoint x: 635, endPoint y: 396, distance: 240.3
click at [635, 396] on div "Welcome to Soaring Ravens View! [GEOGRAPHIC_DATA] is a two-level home perched o…" at bounding box center [579, 586] width 740 height 764
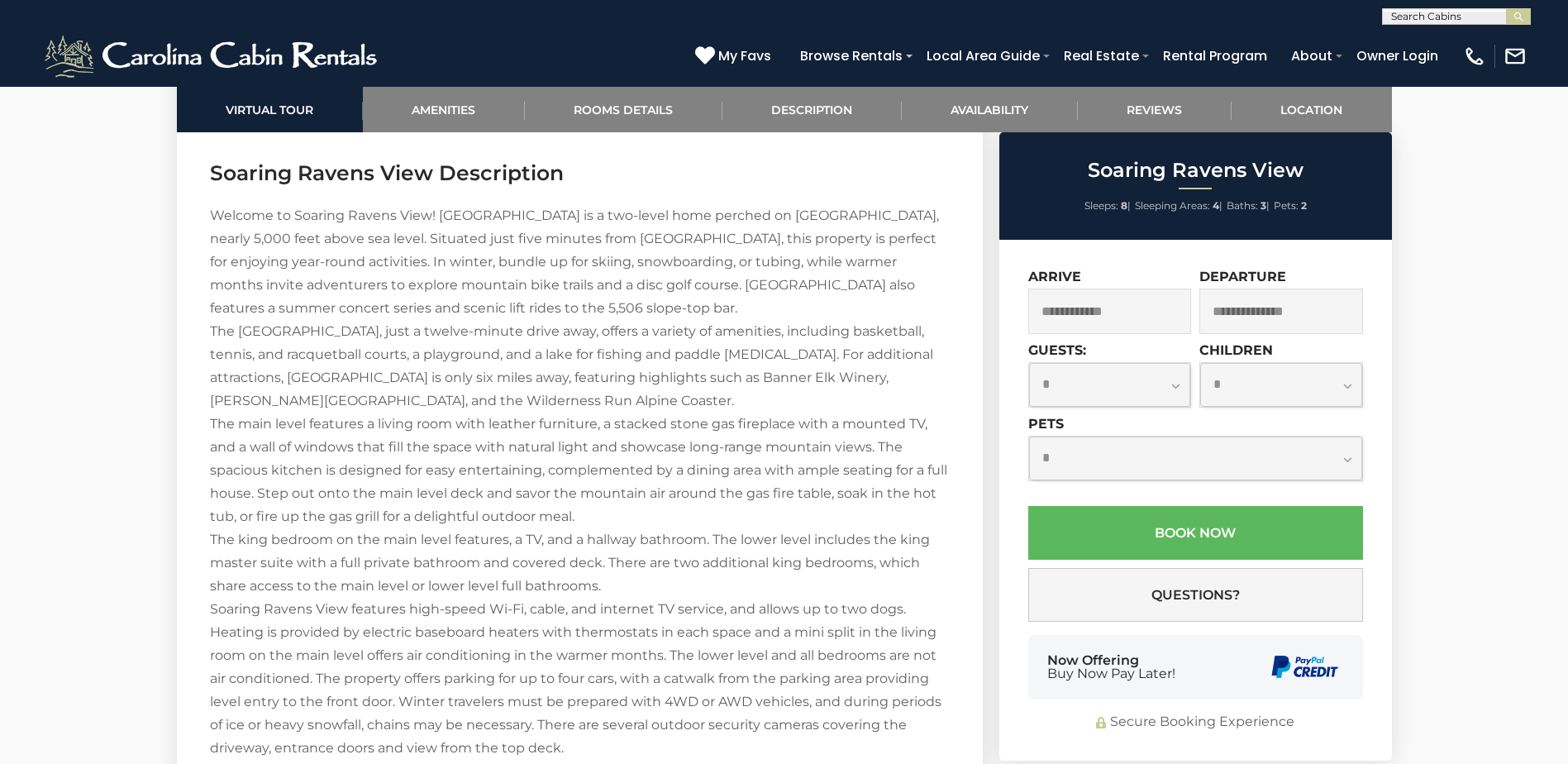
click at [323, 412] on div "Welcome to Soaring Ravens View! [GEOGRAPHIC_DATA] is a two-level home perched o…" at bounding box center [579, 586] width 740 height 764
drag, startPoint x: 279, startPoint y: 544, endPoint x: 500, endPoint y: 536, distance: 221.1
click at [500, 536] on div "Welcome to Soaring Ravens View! [GEOGRAPHIC_DATA] is a two-level home perched o…" at bounding box center [579, 586] width 740 height 764
drag, startPoint x: 500, startPoint y: 536, endPoint x: 606, endPoint y: 539, distance: 106.0
click at [606, 539] on div "Welcome to Soaring Ravens View! [GEOGRAPHIC_DATA] is a two-level home perched o…" at bounding box center [579, 586] width 740 height 764
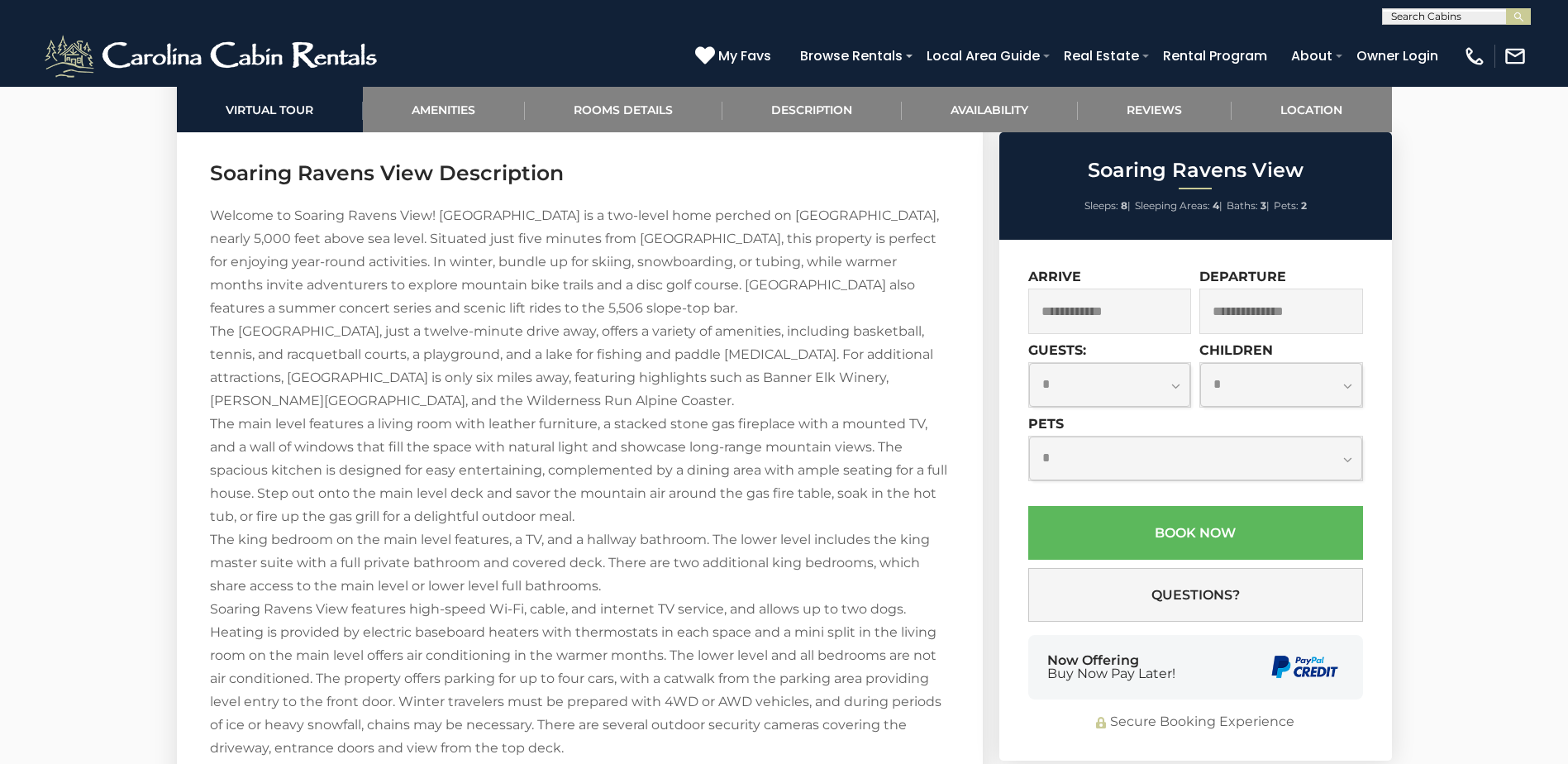
drag, startPoint x: 606, startPoint y: 539, endPoint x: 684, endPoint y: 534, distance: 78.2
click at [684, 534] on div "Welcome to Soaring Ravens View! [GEOGRAPHIC_DATA] is a two-level home perched o…" at bounding box center [579, 586] width 740 height 764
drag, startPoint x: 735, startPoint y: 537, endPoint x: 862, endPoint y: 536, distance: 127.0
click at [862, 536] on div "Welcome to Soaring Ravens View! [GEOGRAPHIC_DATA] is a two-level home perched o…" at bounding box center [579, 586] width 740 height 764
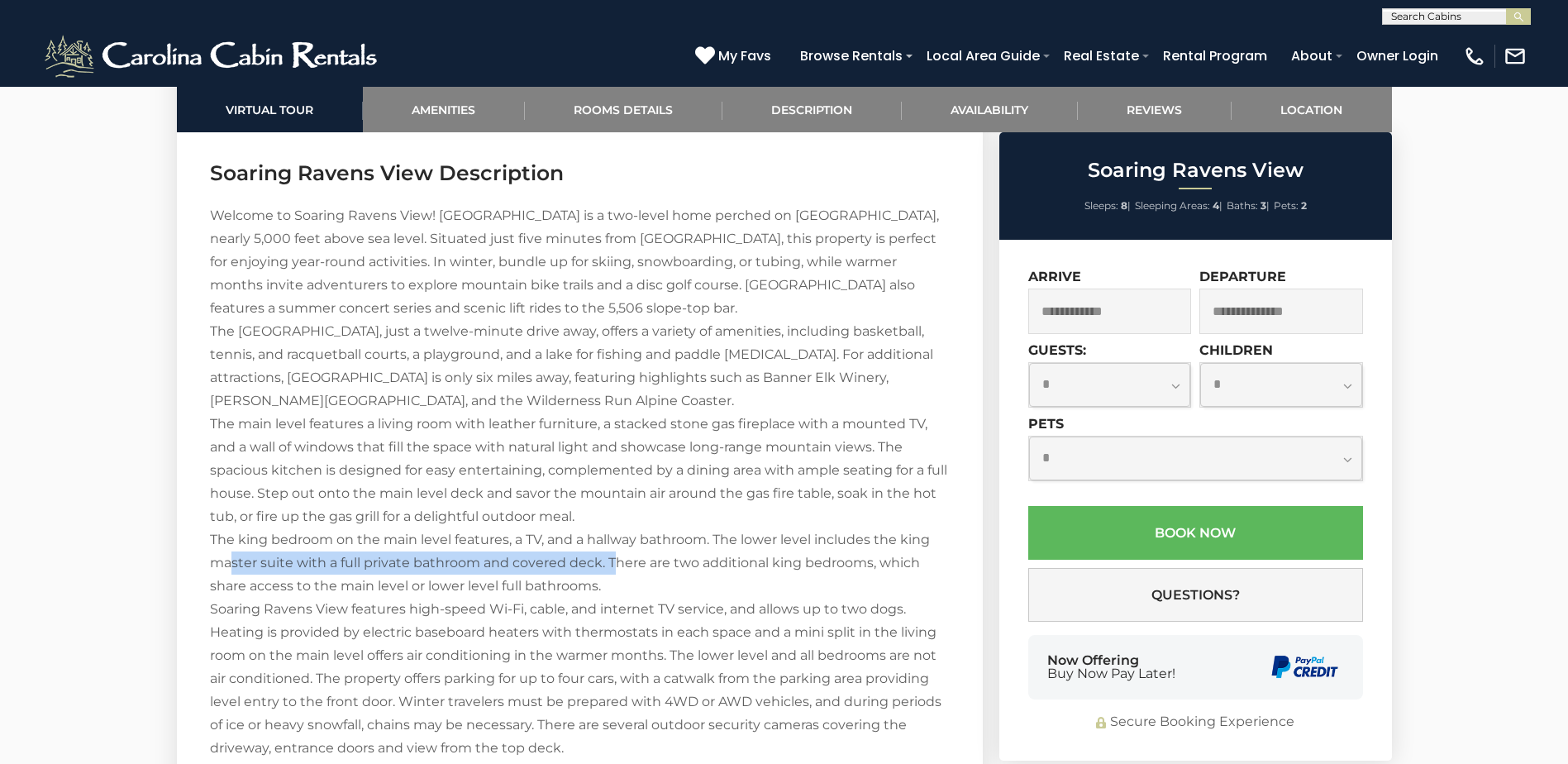
drag, startPoint x: 228, startPoint y: 569, endPoint x: 615, endPoint y: 569, distance: 387.0
click at [615, 569] on div "Welcome to Soaring Ravens View! [GEOGRAPHIC_DATA] is a two-level home perched o…" at bounding box center [579, 586] width 740 height 764
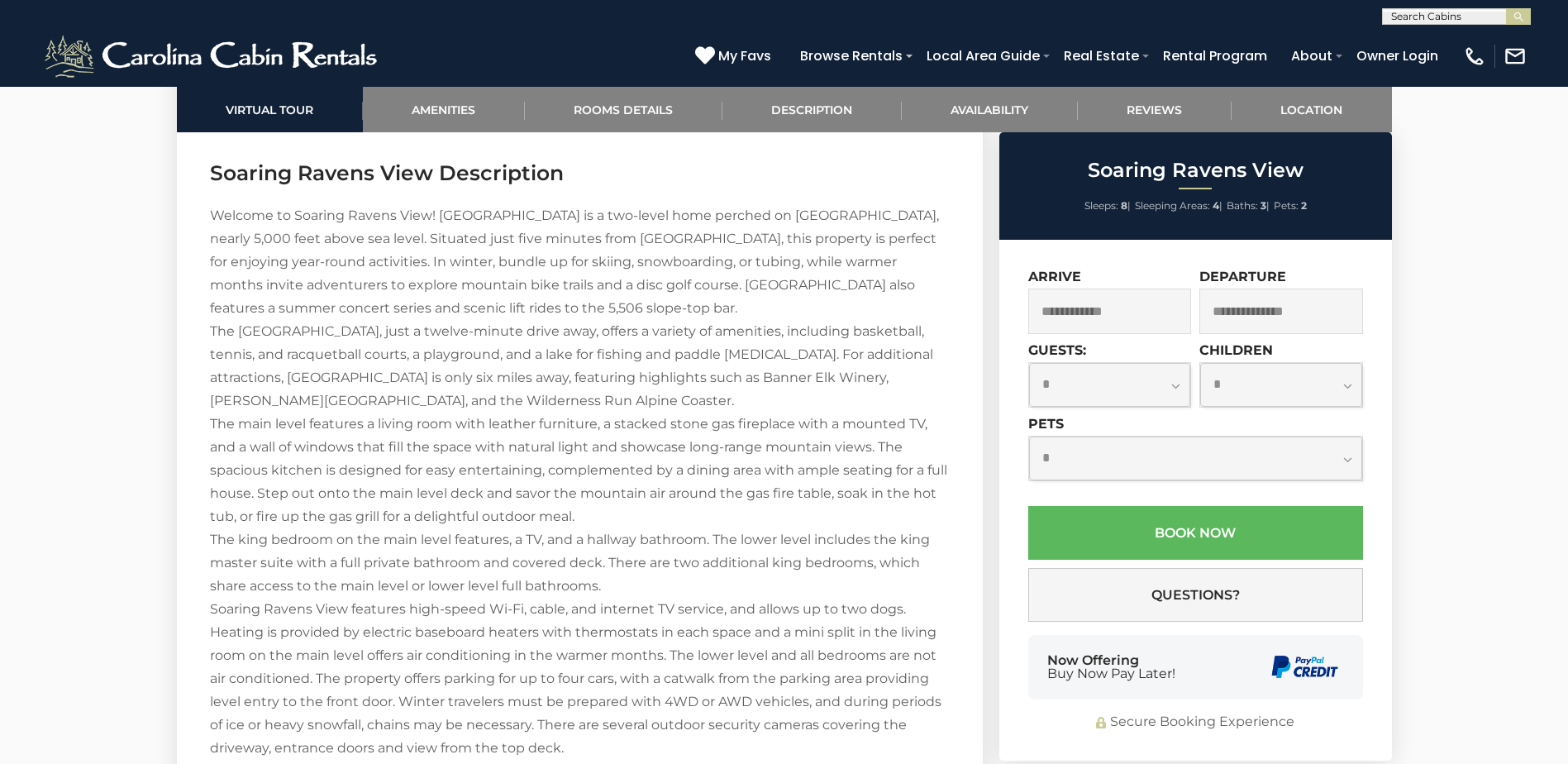
click at [620, 568] on div "Welcome to Soaring Ravens View! [GEOGRAPHIC_DATA] is a two-level home perched o…" at bounding box center [579, 586] width 740 height 764
drag, startPoint x: 666, startPoint y: 557, endPoint x: 920, endPoint y: 577, distance: 254.8
click at [920, 577] on div "Welcome to Soaring Ravens View! [GEOGRAPHIC_DATA] is a two-level home perched o…" at bounding box center [579, 586] width 740 height 764
click at [263, 586] on div "Welcome to Soaring Ravens View! [GEOGRAPHIC_DATA] is a two-level home perched o…" at bounding box center [579, 586] width 740 height 764
click at [444, 621] on div "Welcome to Soaring Ravens View! [GEOGRAPHIC_DATA] is a two-level home perched o…" at bounding box center [579, 586] width 740 height 764
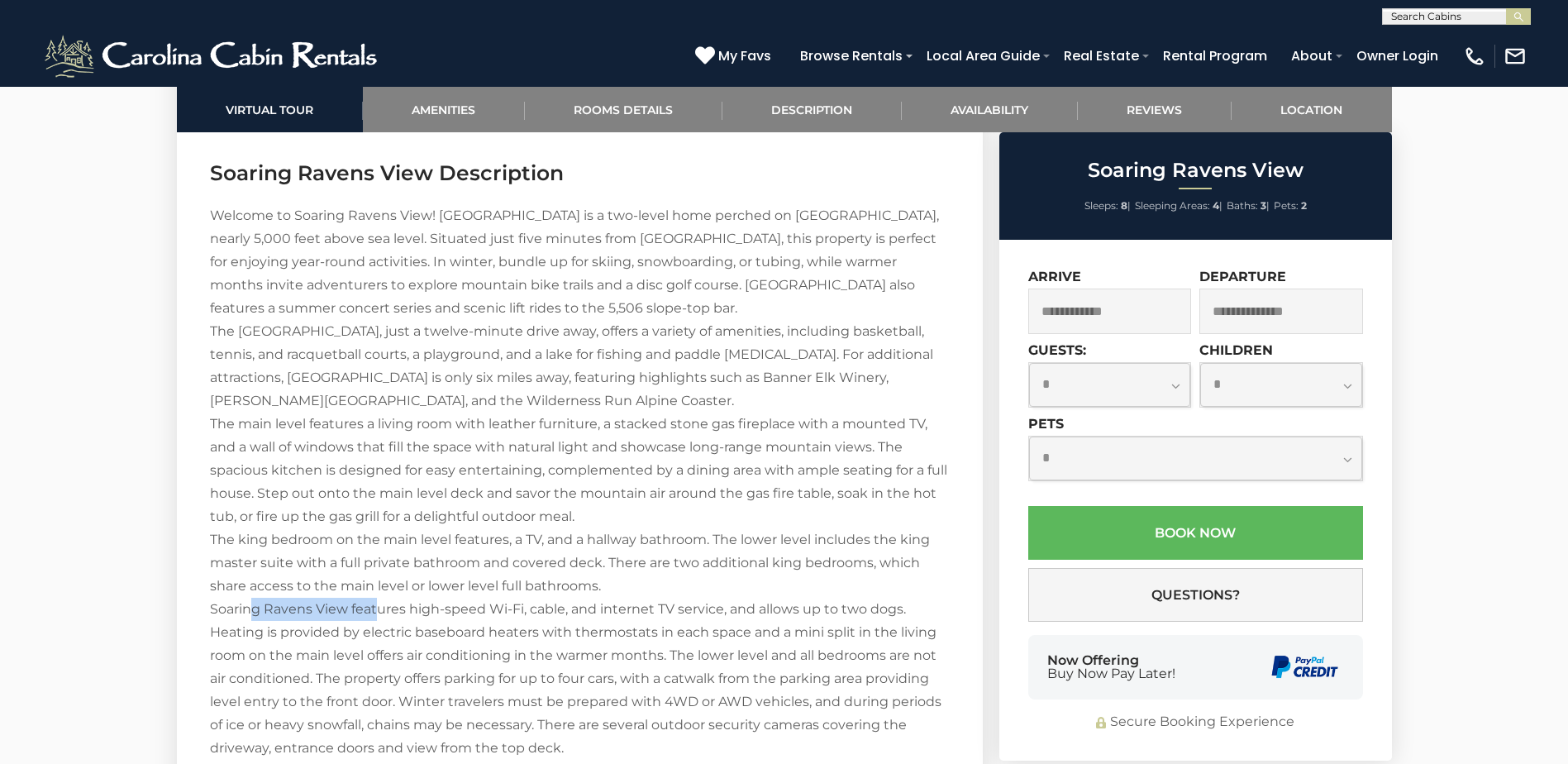
drag, startPoint x: 251, startPoint y: 606, endPoint x: 377, endPoint y: 603, distance: 126.0
click at [377, 603] on div "Welcome to Soaring Ravens View! [GEOGRAPHIC_DATA] is a two-level home perched o…" at bounding box center [579, 586] width 740 height 764
drag, startPoint x: 377, startPoint y: 603, endPoint x: 598, endPoint y: 612, distance: 221.2
click at [598, 612] on div "Welcome to Soaring Ravens View! [GEOGRAPHIC_DATA] is a two-level home perched o…" at bounding box center [579, 586] width 740 height 764
drag, startPoint x: 598, startPoint y: 612, endPoint x: 657, endPoint y: 630, distance: 61.7
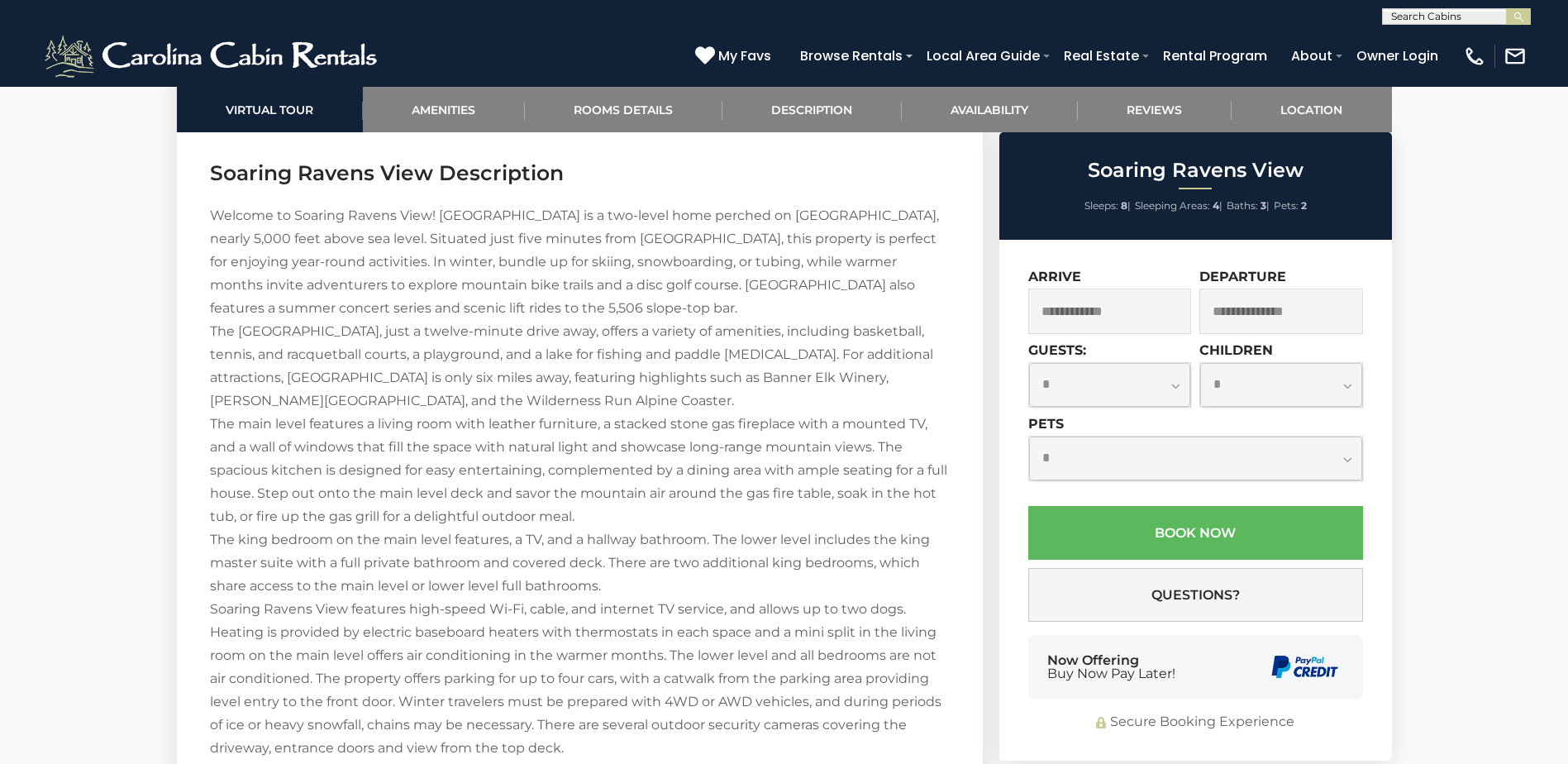
click at [657, 630] on div "Welcome to Soaring Ravens View! [GEOGRAPHIC_DATA] is a two-level home perched o…" at bounding box center [579, 586] width 740 height 764
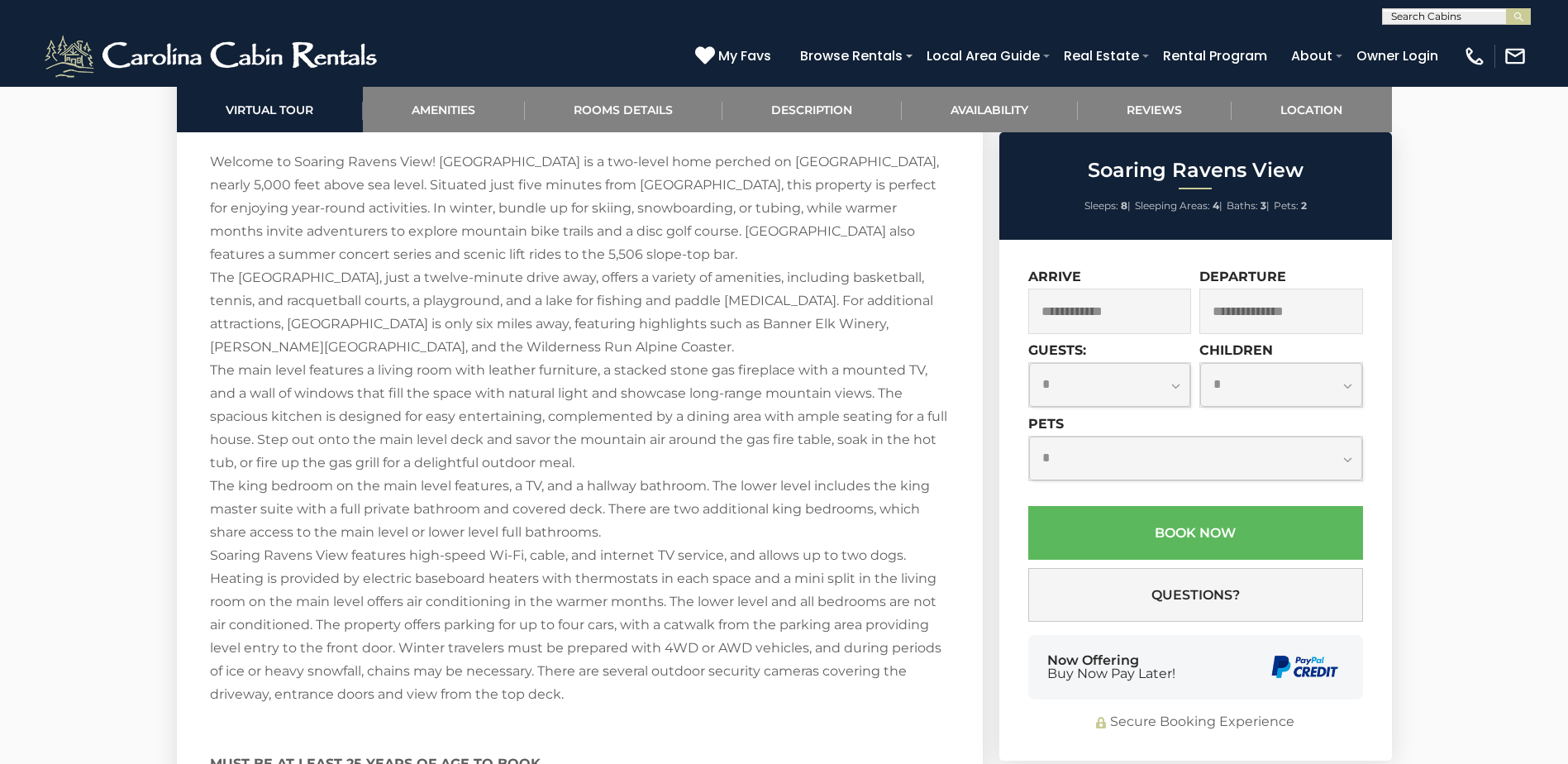
scroll to position [2398, 0]
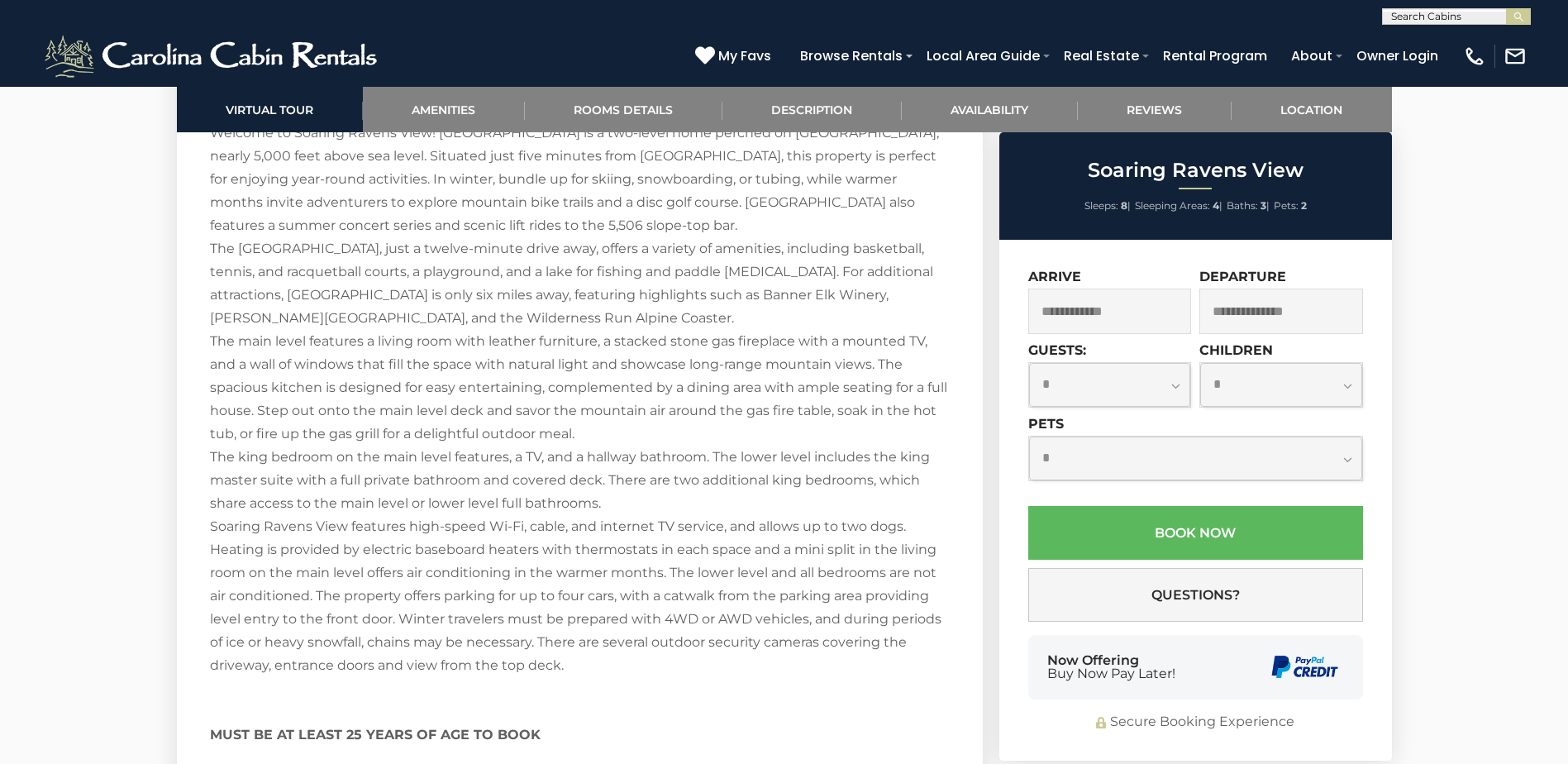
click at [729, 399] on div "Welcome to Soaring Ravens View! [GEOGRAPHIC_DATA] is a two-level home perched o…" at bounding box center [579, 503] width 740 height 764
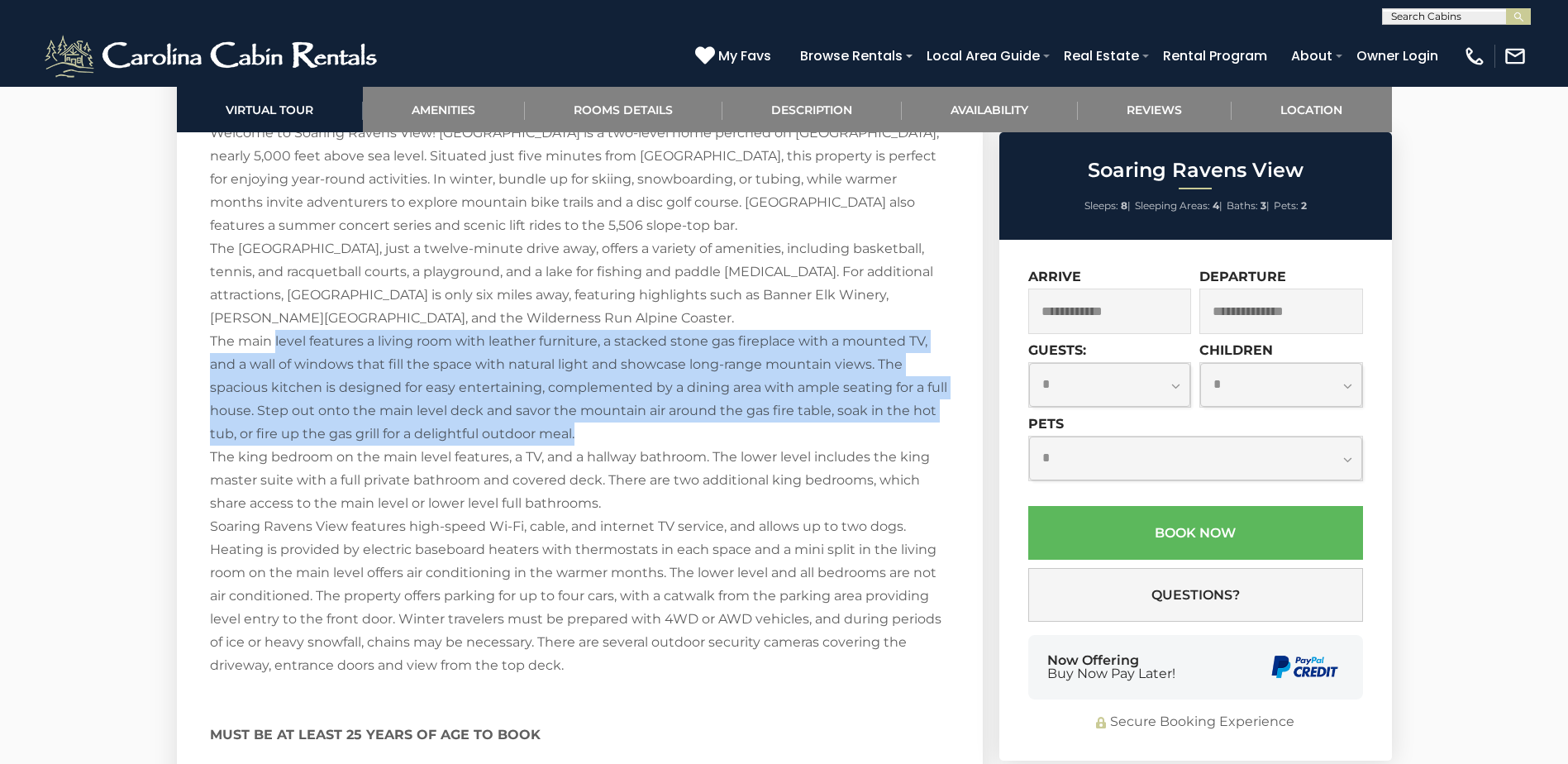
drag, startPoint x: 330, startPoint y: 355, endPoint x: 613, endPoint y: 435, distance: 294.1
click at [613, 435] on div "Welcome to Soaring Ravens View! [GEOGRAPHIC_DATA] is a two-level home perched o…" at bounding box center [579, 503] width 740 height 764
drag, startPoint x: 613, startPoint y: 435, endPoint x: 373, endPoint y: 436, distance: 240.0
click at [373, 436] on div "Welcome to Soaring Ravens View! [GEOGRAPHIC_DATA] is a two-level home perched o…" at bounding box center [579, 503] width 740 height 764
click at [677, 429] on div "Welcome to Soaring Ravens View! [GEOGRAPHIC_DATA] is a two-level home perched o…" at bounding box center [579, 503] width 740 height 764
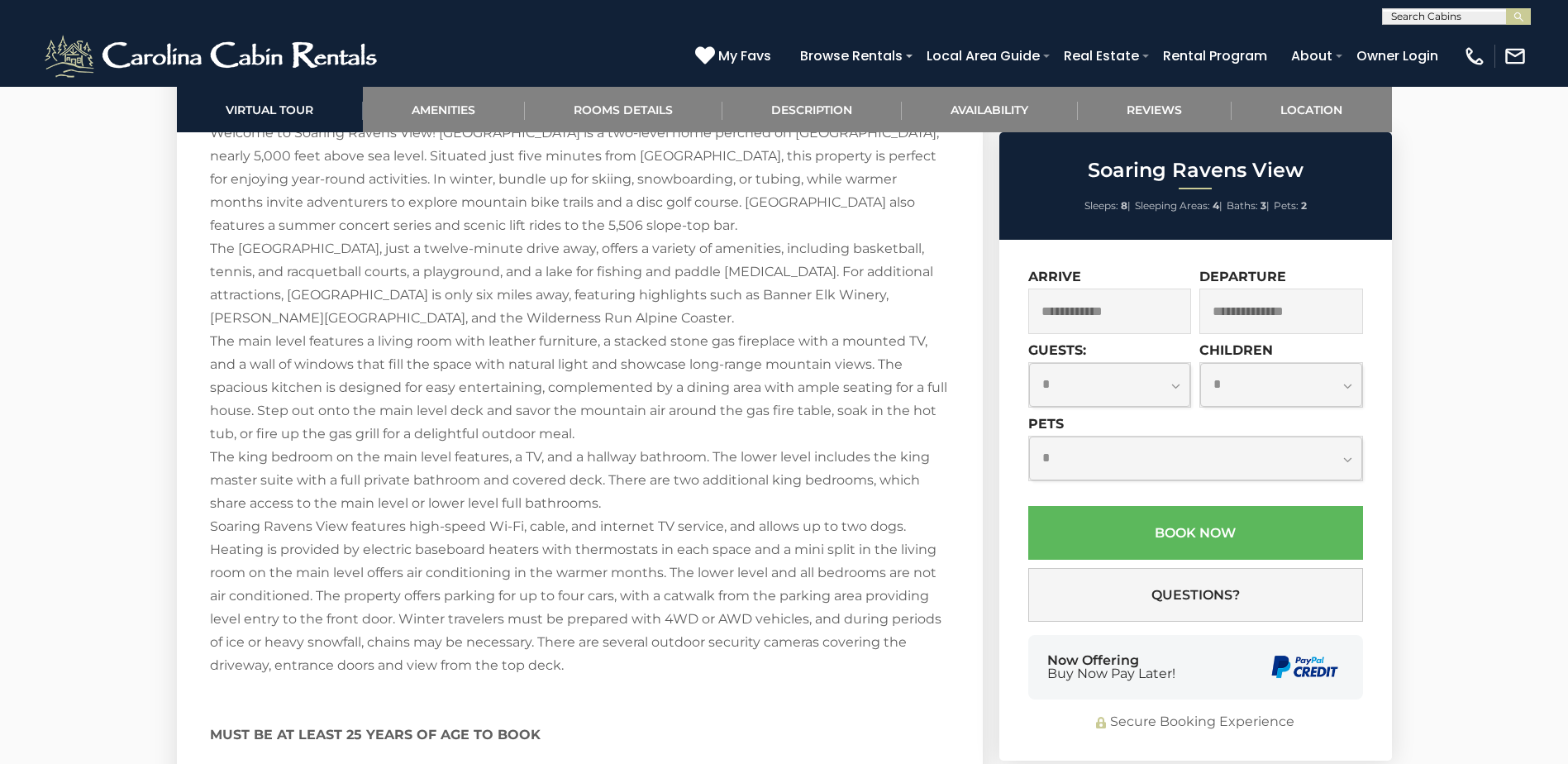
drag, startPoint x: 214, startPoint y: 452, endPoint x: 215, endPoint y: 464, distance: 12.0
click at [215, 464] on div "Welcome to Soaring Ravens View! [GEOGRAPHIC_DATA] is a two-level home perched o…" at bounding box center [579, 503] width 740 height 764
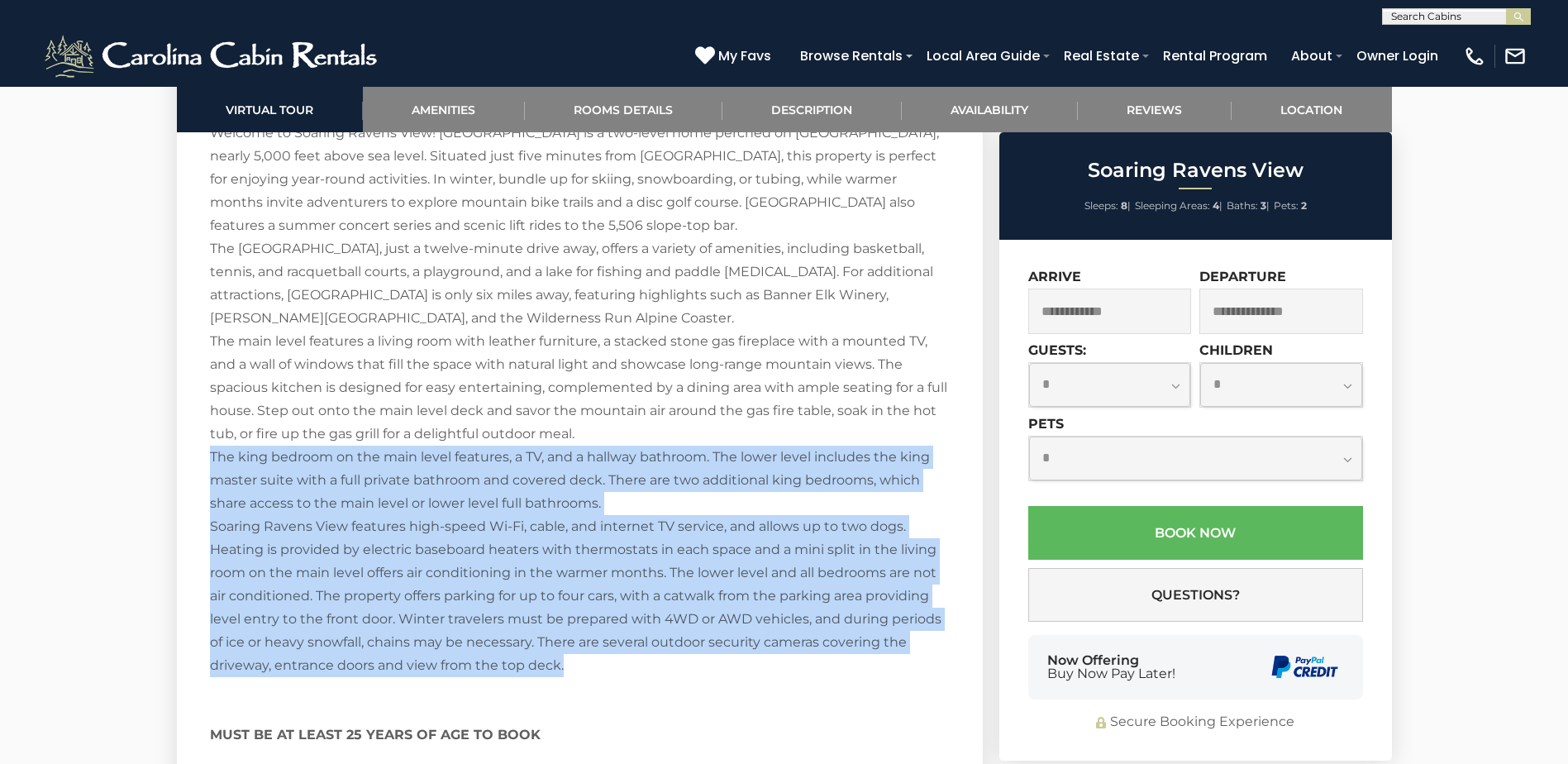
drag, startPoint x: 208, startPoint y: 446, endPoint x: 941, endPoint y: 657, distance: 762.8
click at [941, 657] on section "Soaring Ravens View Description Welcome to Soaring Ravens View! [GEOGRAPHIC_DAT…" at bounding box center [579, 485] width 806 height 868
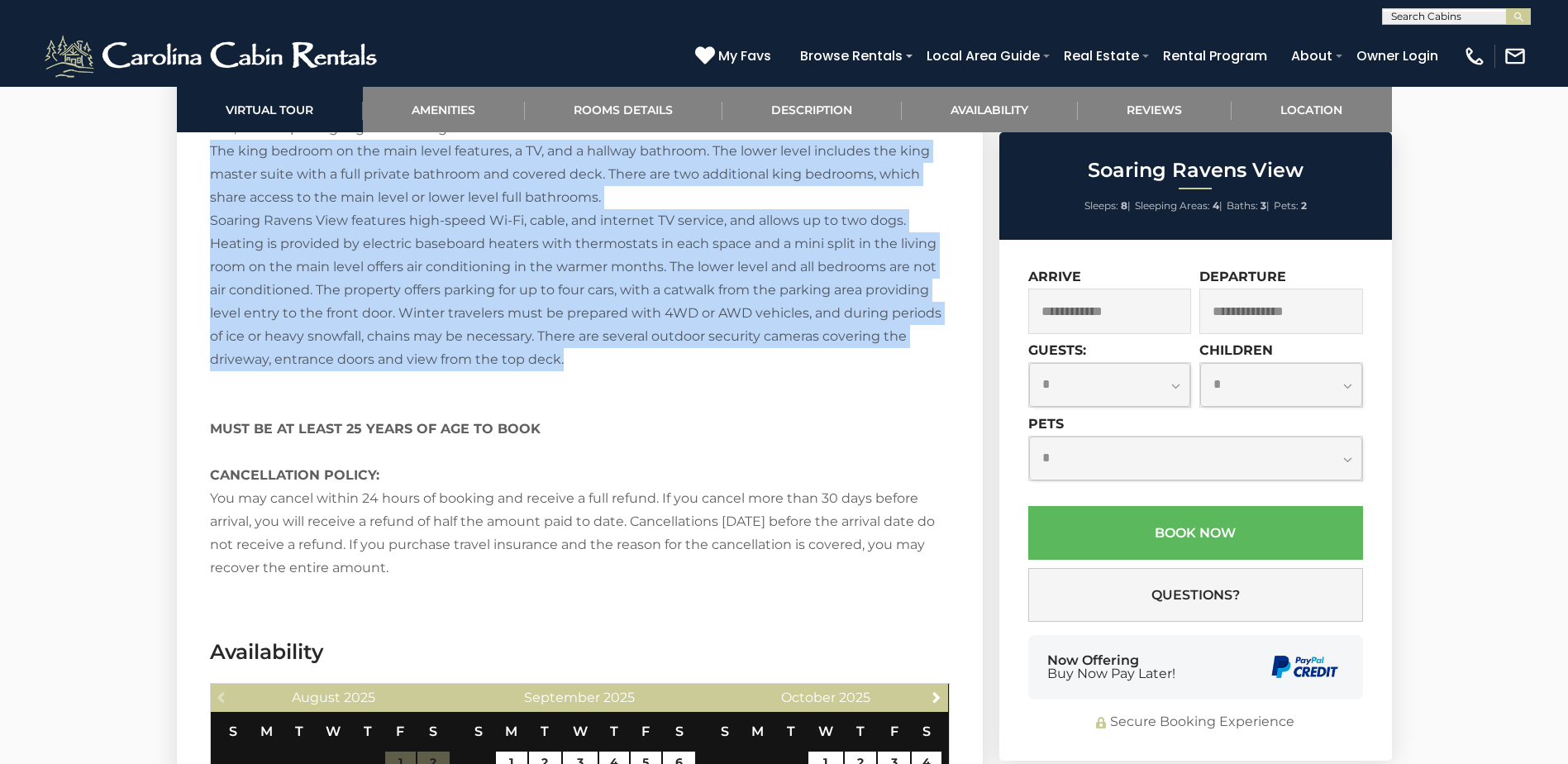
scroll to position [2728, 0]
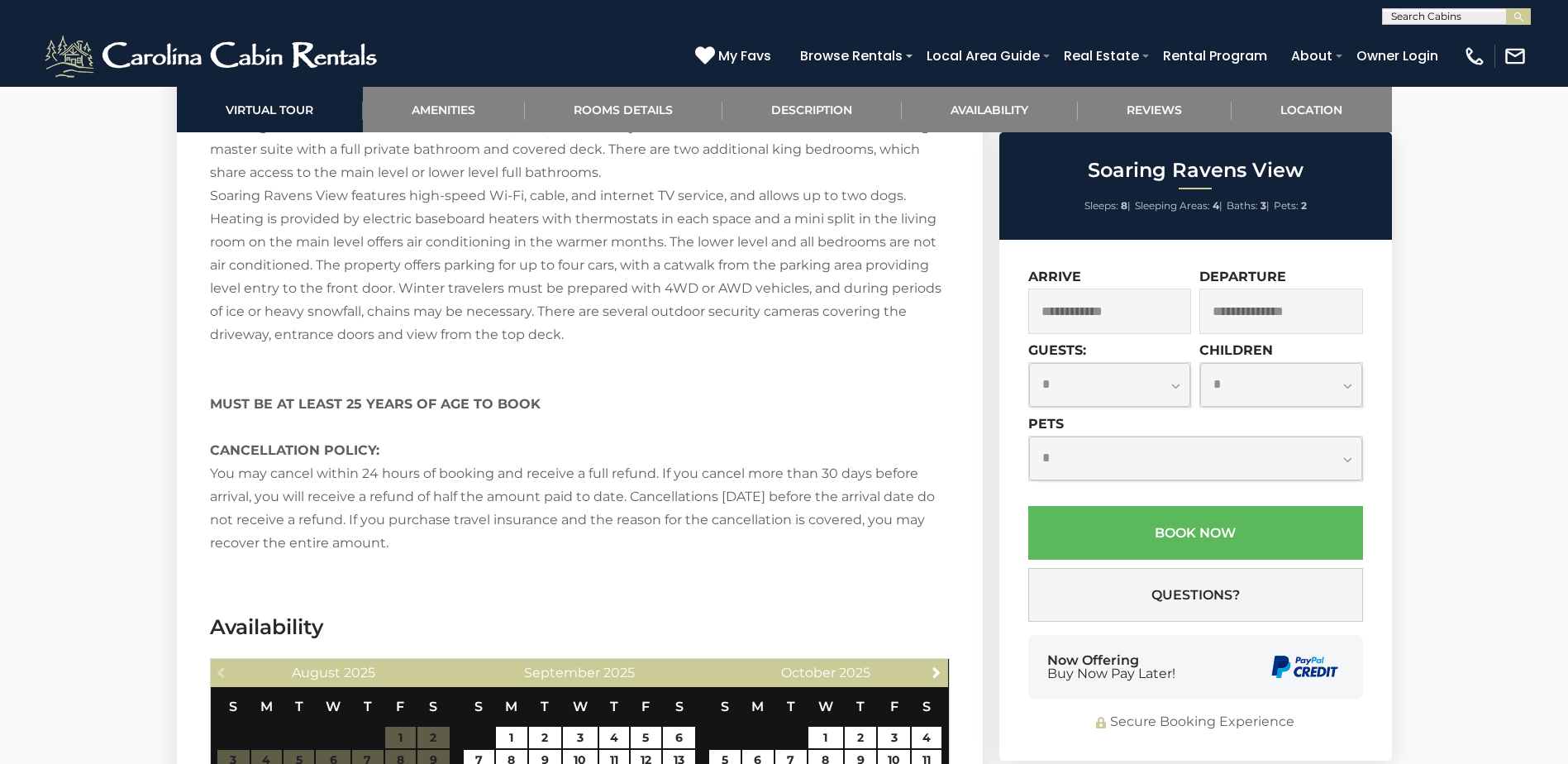
click at [424, 429] on div "Welcome to Soaring Ravens View! [GEOGRAPHIC_DATA] is a two-level home perched o…" at bounding box center [579, 173] width 740 height 764
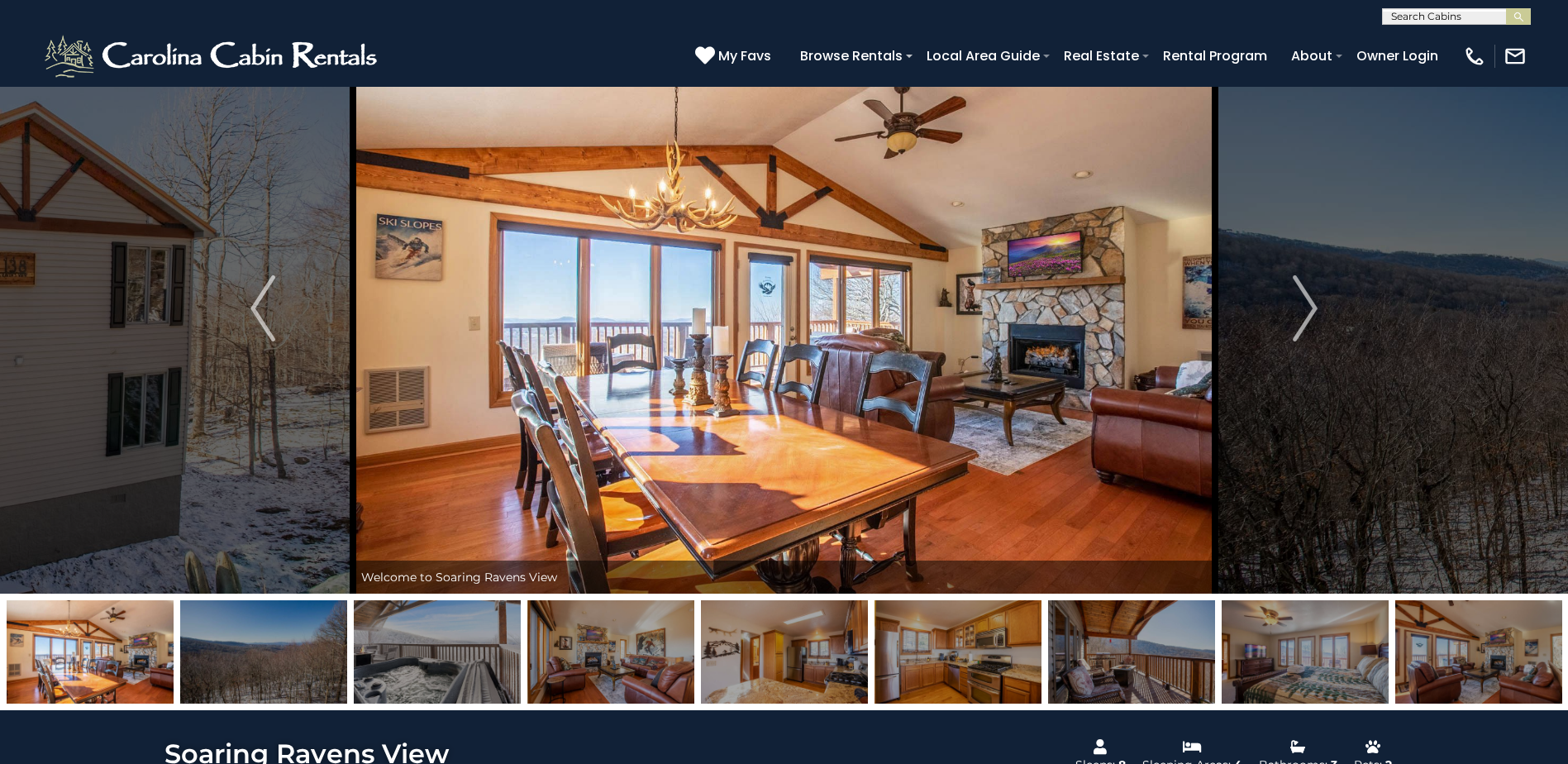
scroll to position [0, 0]
